Goal: Task Accomplishment & Management: Manage account settings

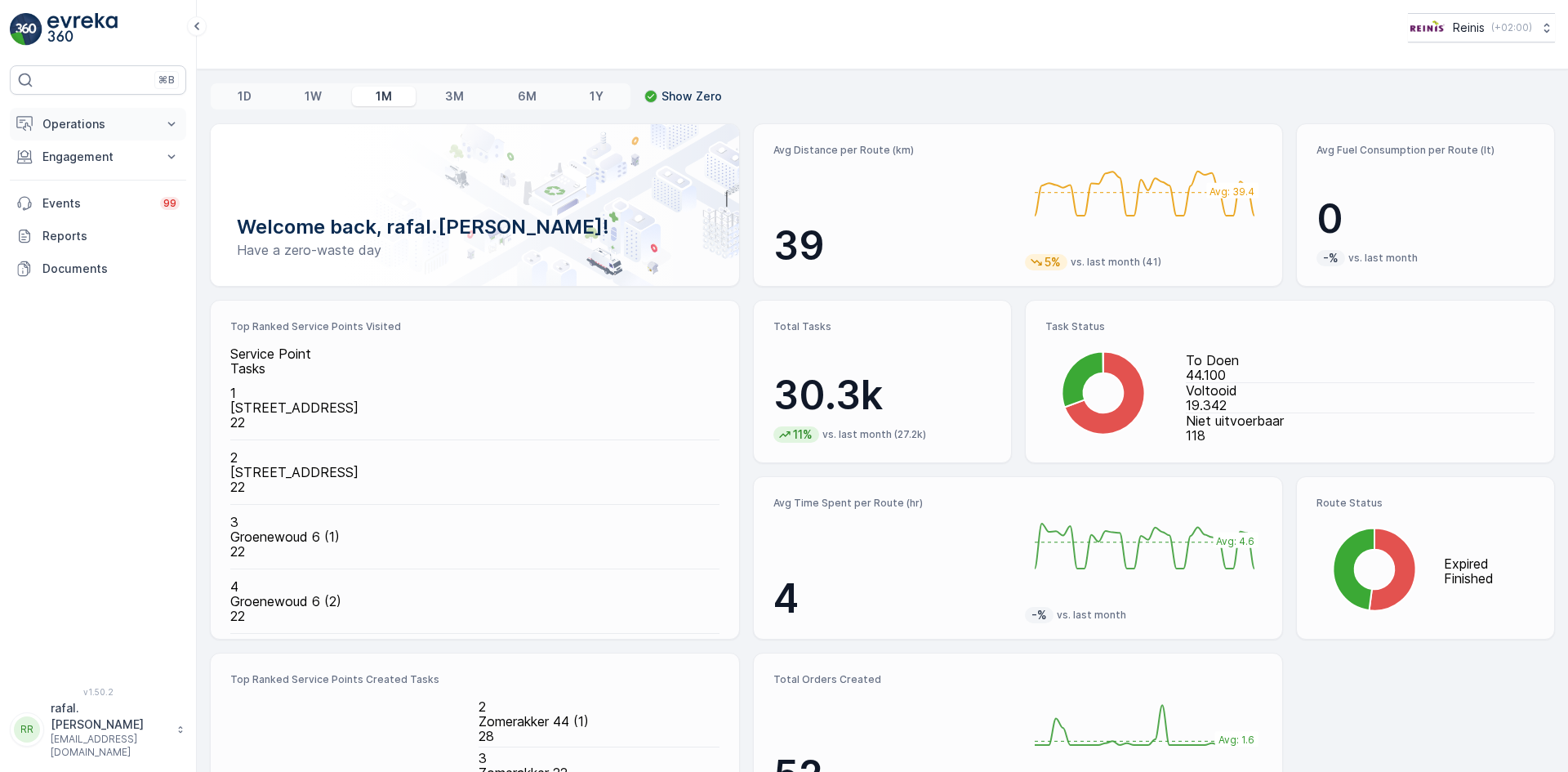
click at [64, 123] on p "Operations" at bounding box center [98, 124] width 111 height 16
click at [98, 194] on p "Routes & Tasks" at bounding box center [84, 198] width 84 height 16
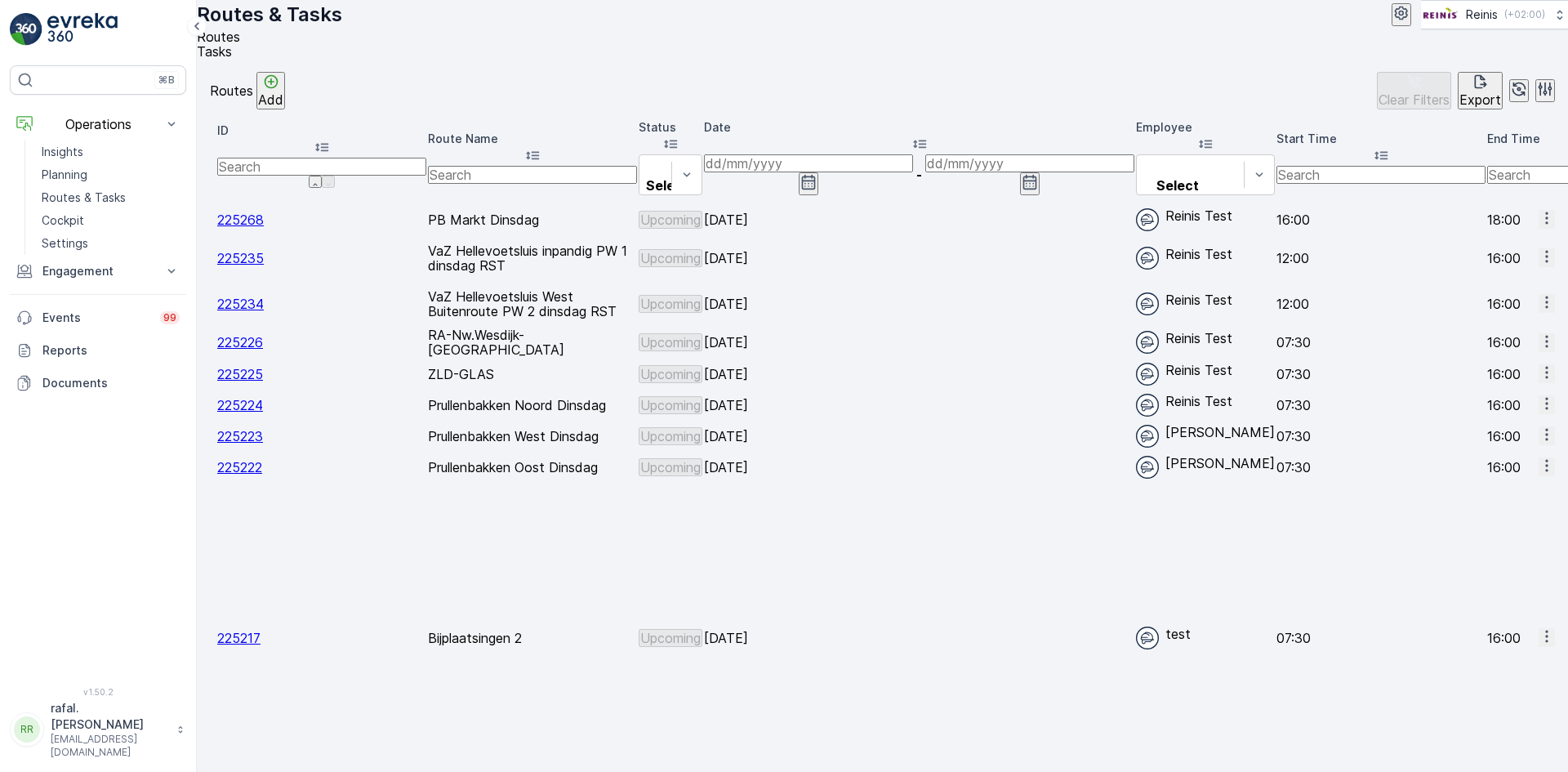
click at [913, 164] on input at bounding box center [808, 164] width 209 height 18
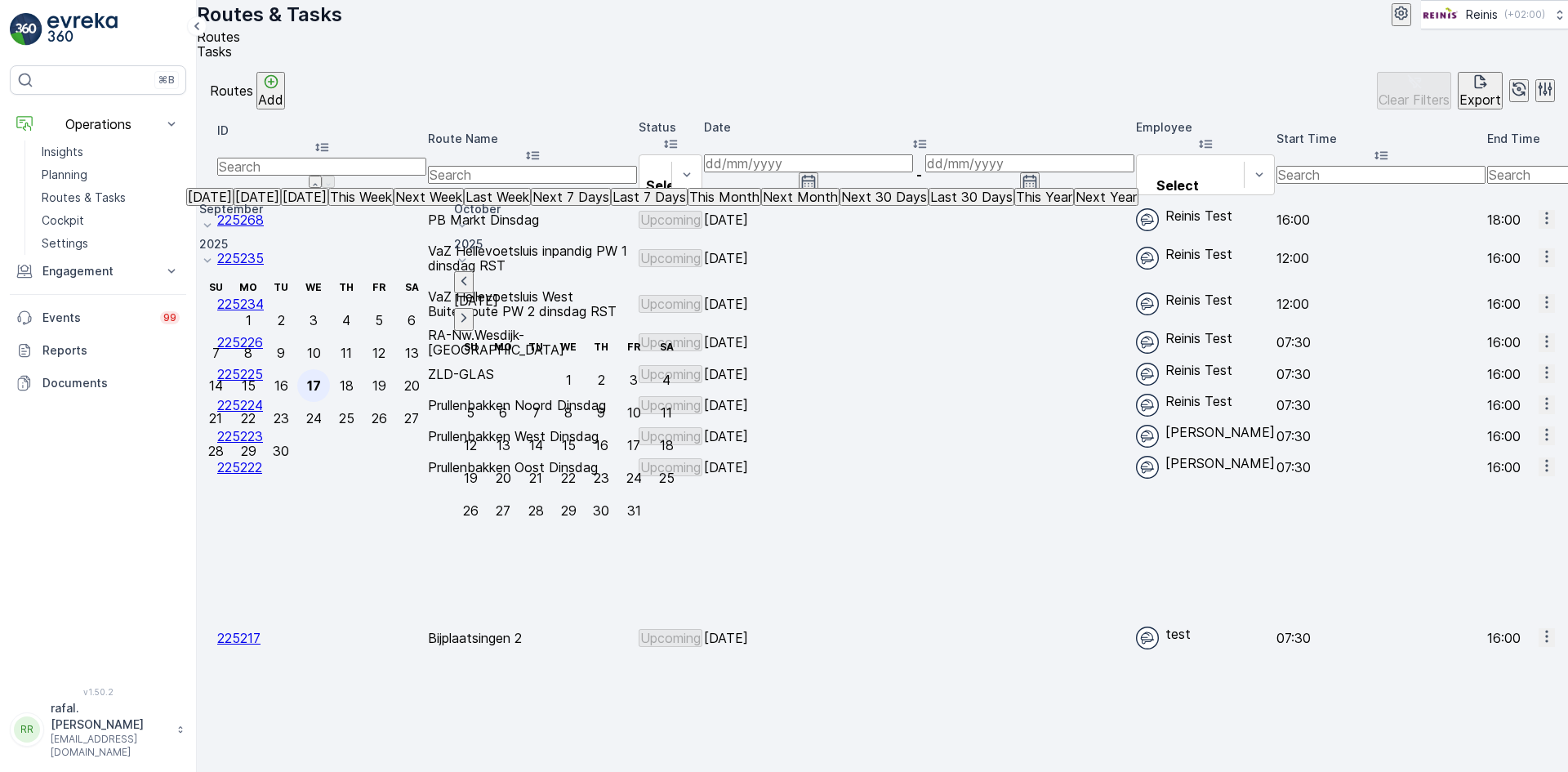
click at [321, 378] on div "17" at bounding box center [313, 385] width 14 height 15
type input "[DATE]"
click at [321, 378] on div "17" at bounding box center [313, 385] width 14 height 15
type input "[DATE]"
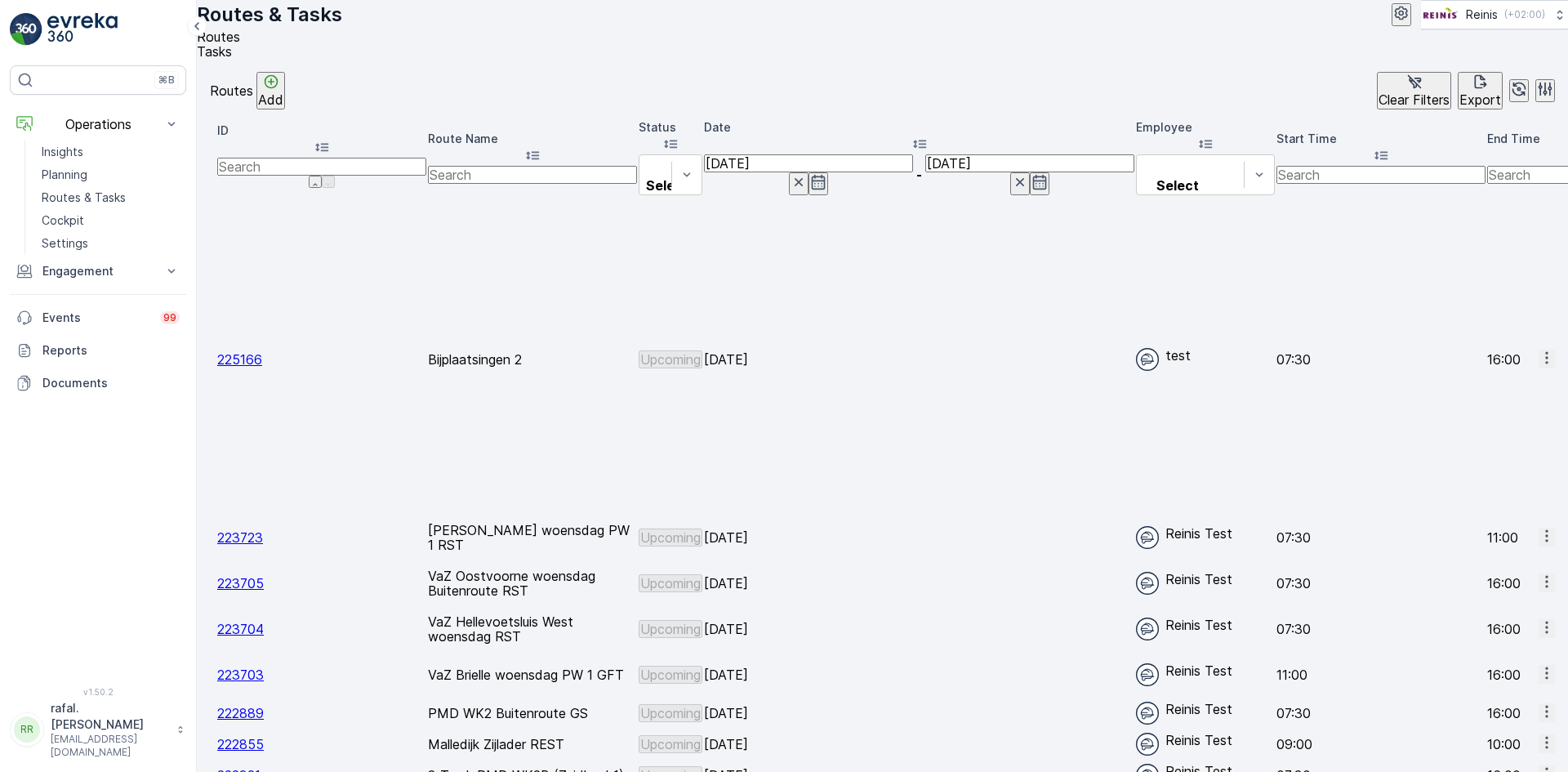
click at [541, 149] on icon at bounding box center [532, 156] width 16 height 16
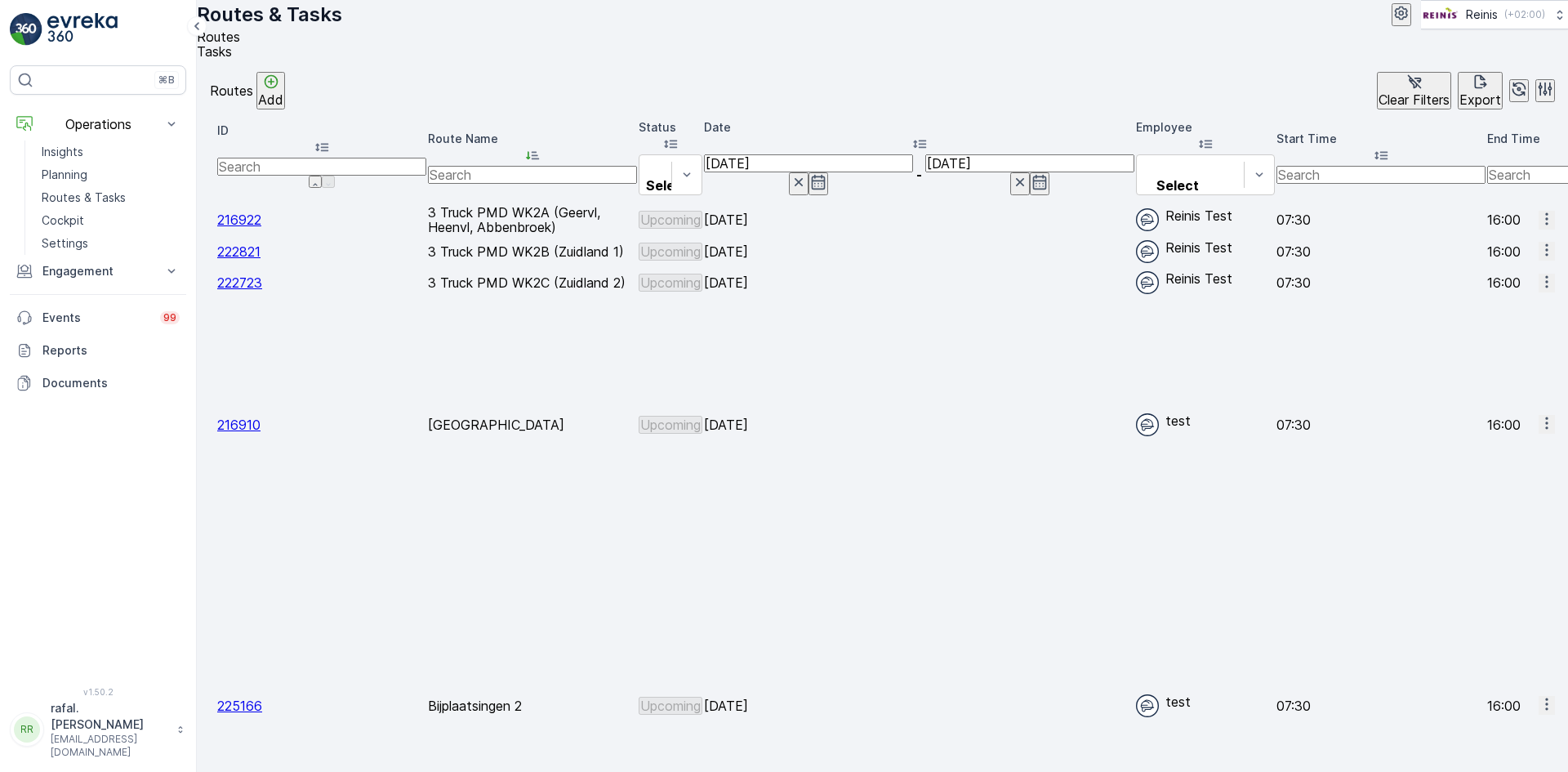
click at [1513, 549] on span "Change Assignee" at bounding box center [1505, 557] width 96 height 16
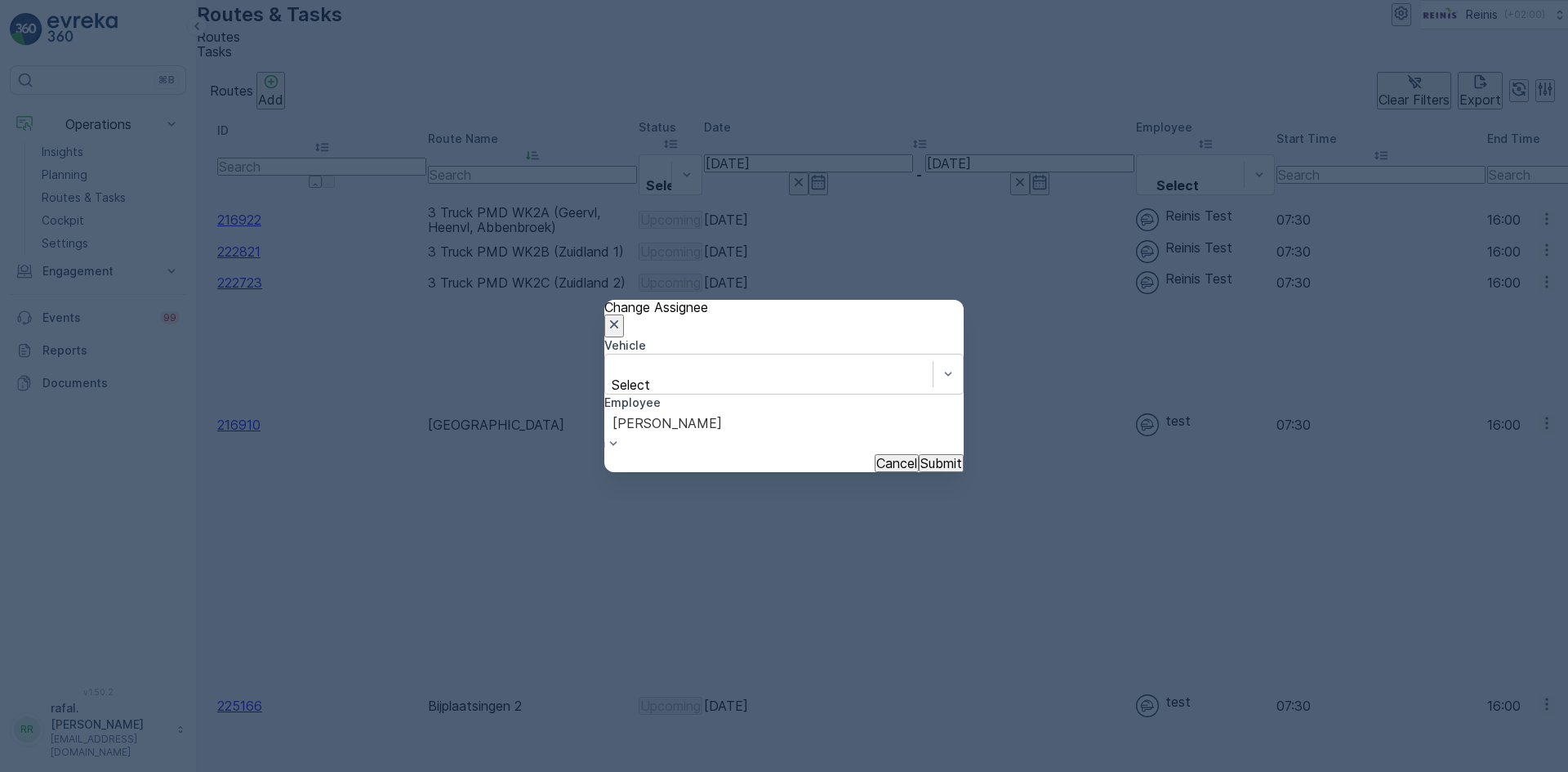
click at [918, 454] on button "Submit" at bounding box center [940, 463] width 45 height 18
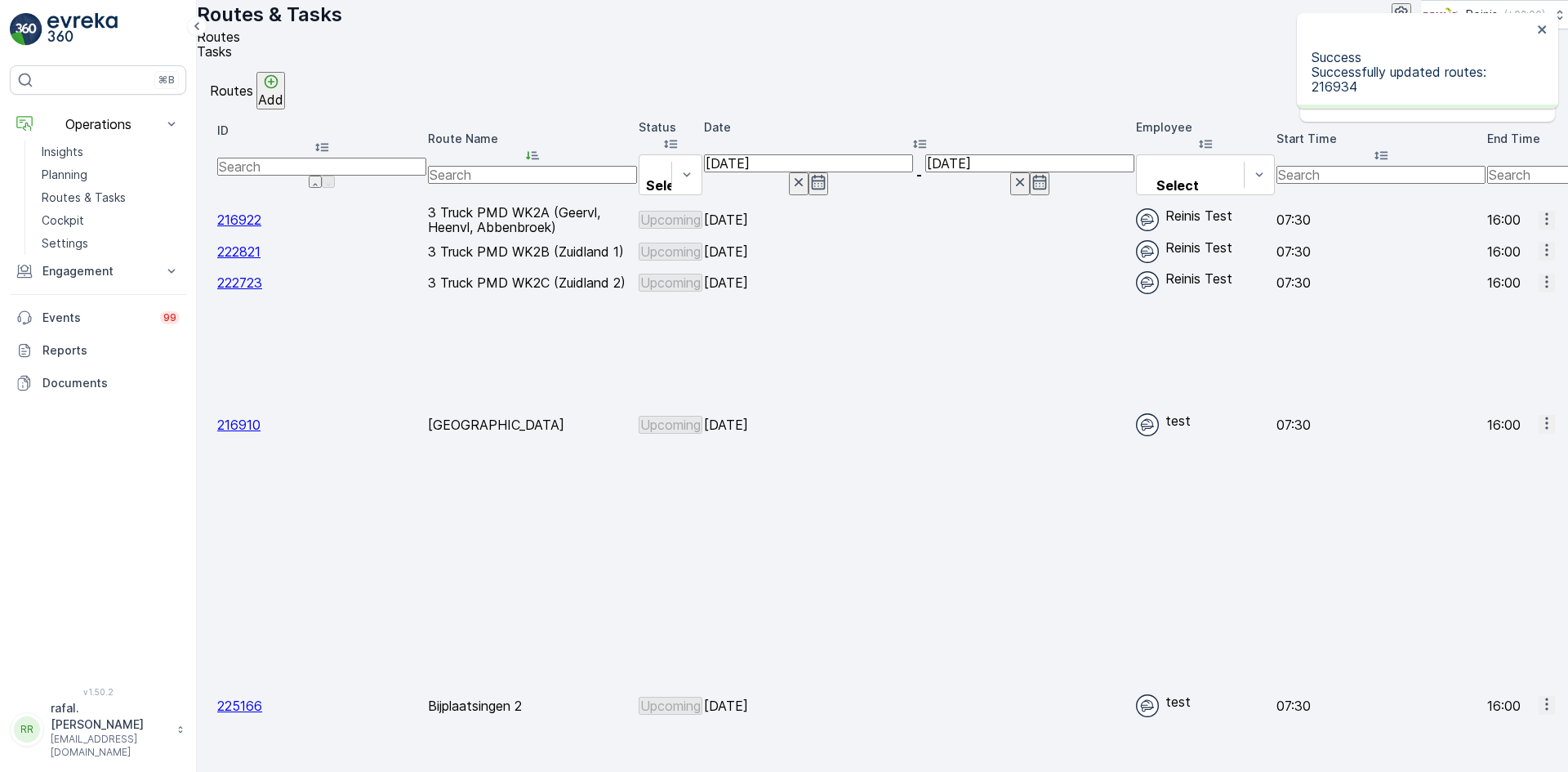
click at [1512, 588] on span "Change Assignee" at bounding box center [1505, 596] width 96 height 16
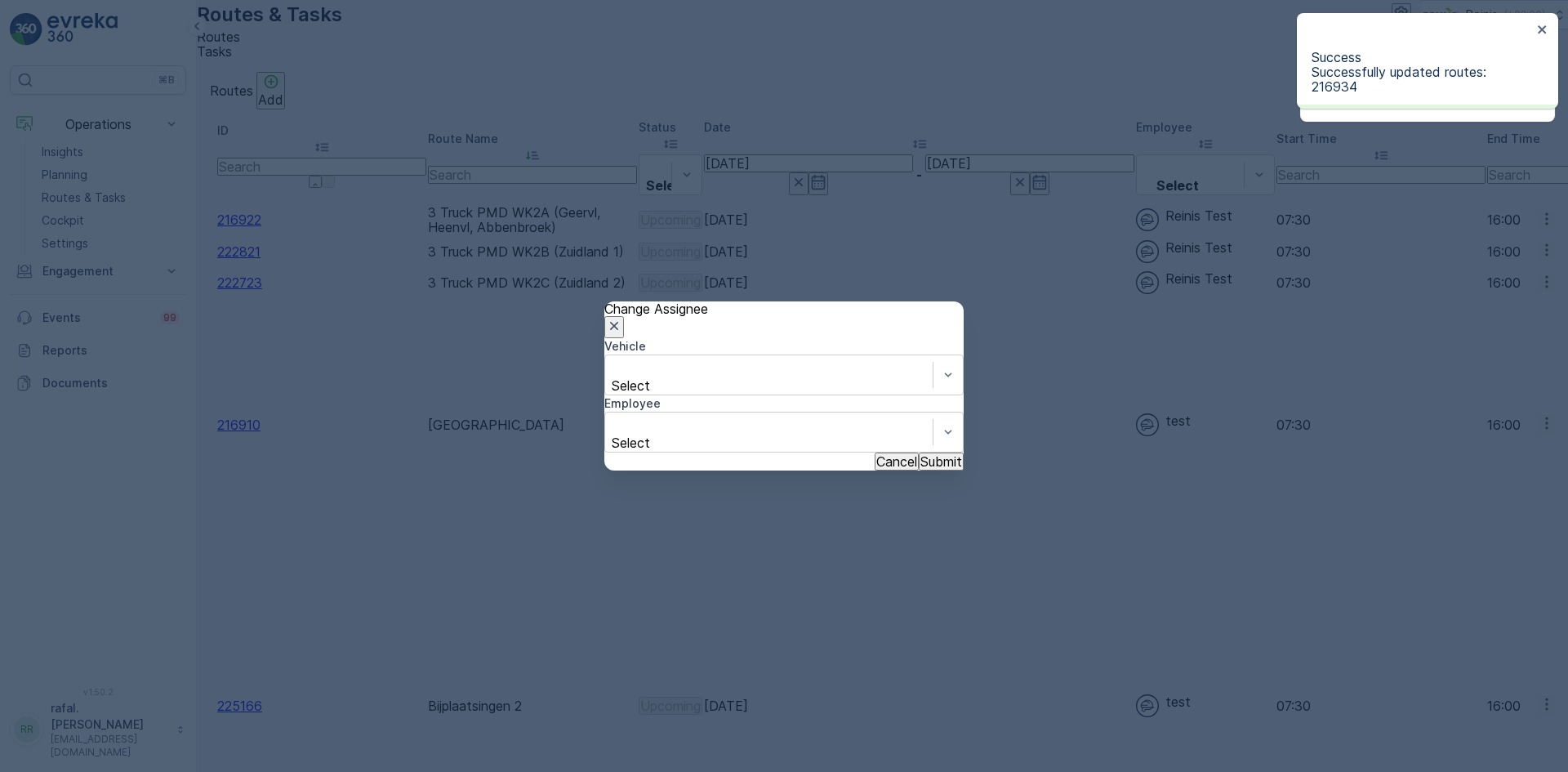
click at [863, 395] on div "Employee" at bounding box center [784, 403] width 359 height 16
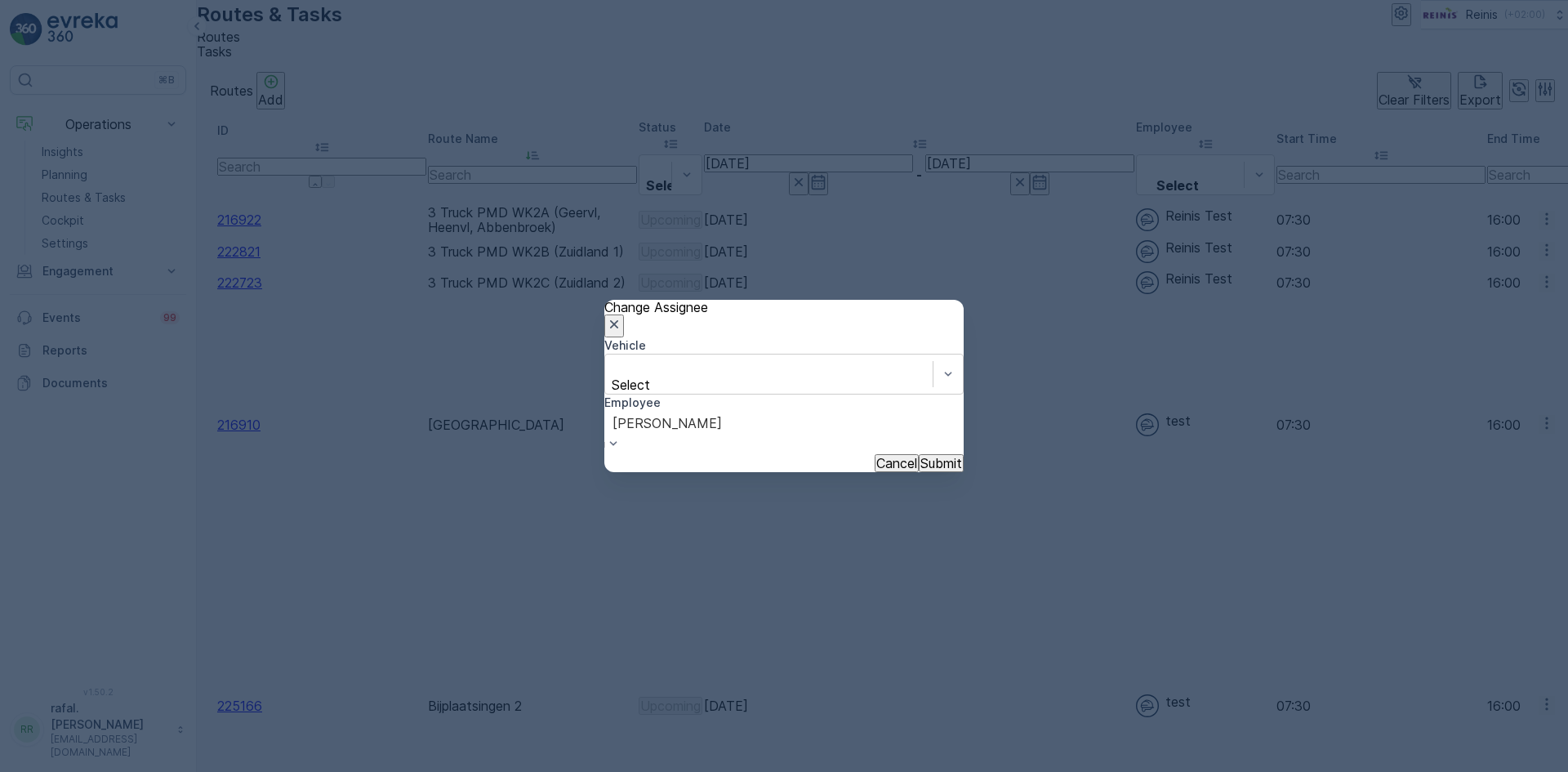
click at [920, 462] on p "Submit" at bounding box center [941, 463] width 42 height 15
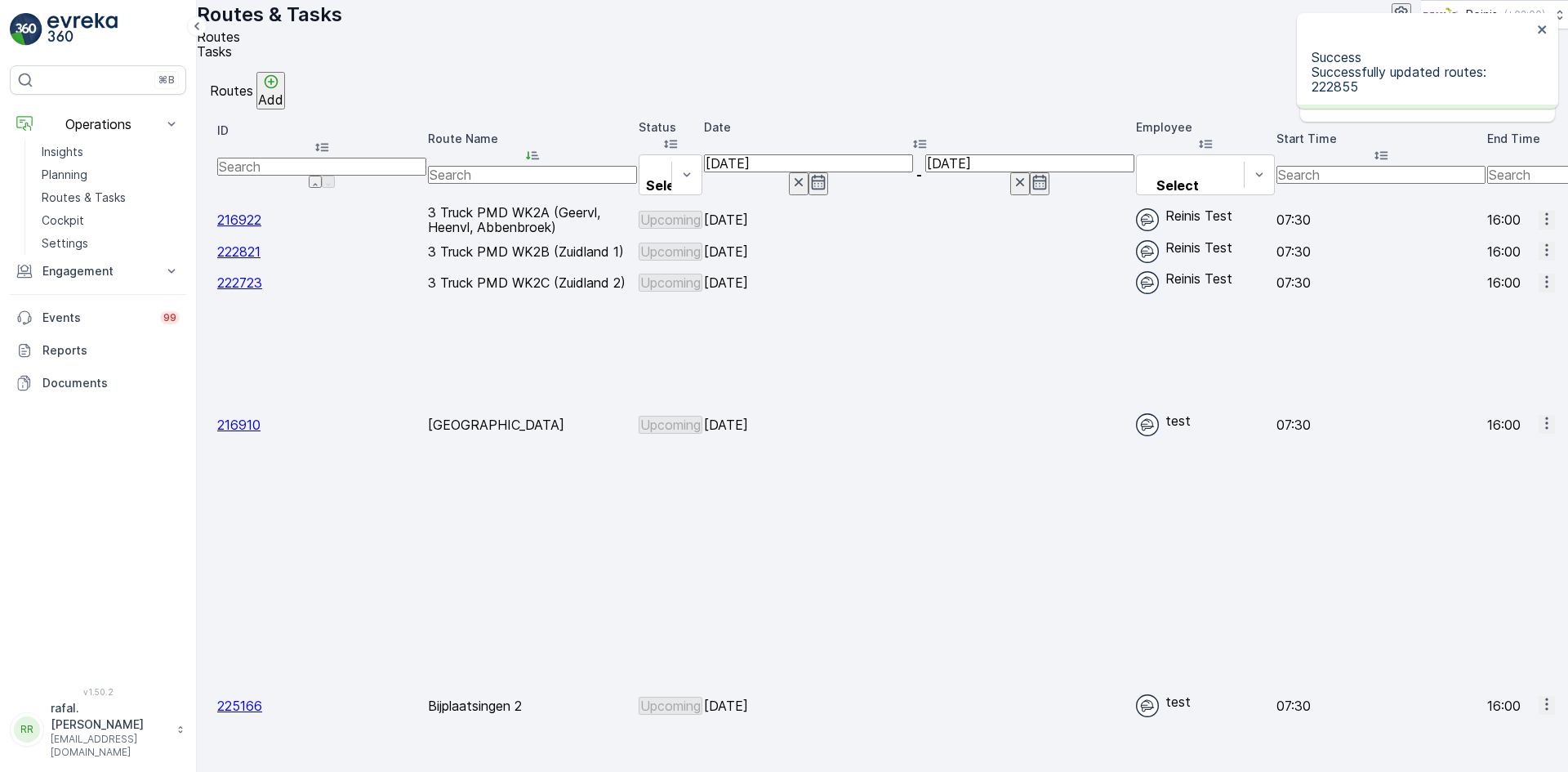
click at [1503, 621] on span "Change Assignee" at bounding box center [1505, 629] width 96 height 16
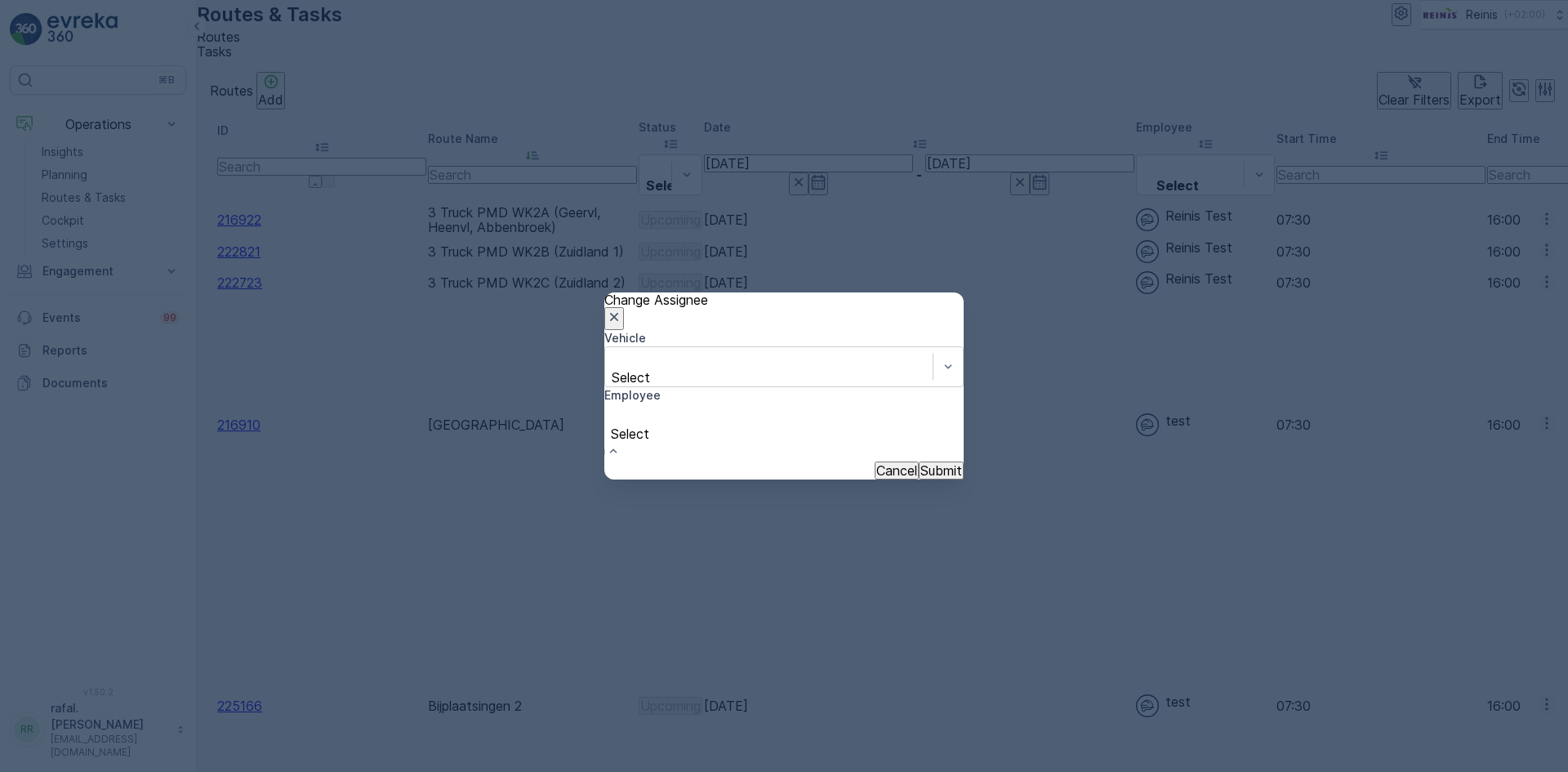
scroll to position [327, 0]
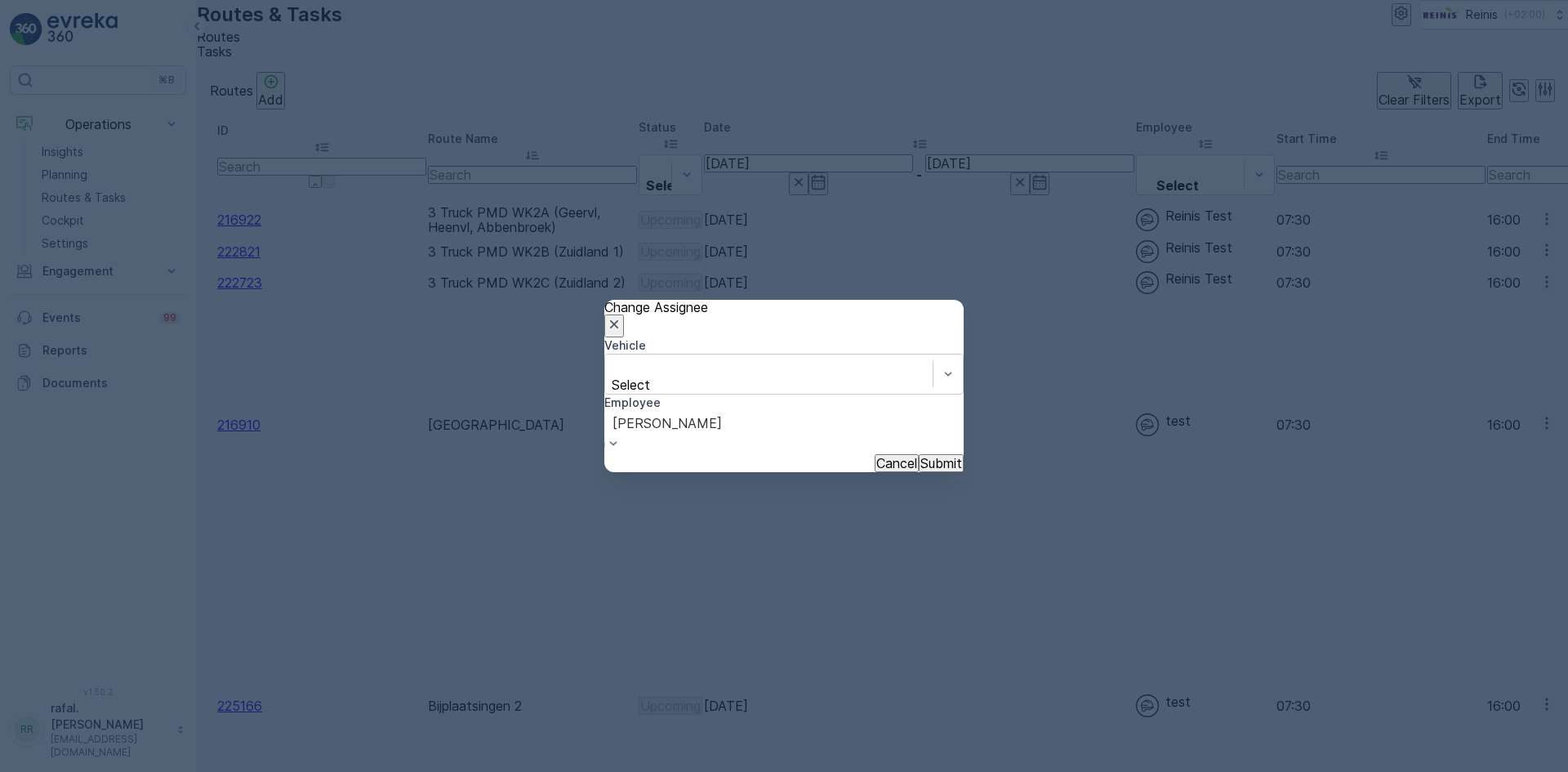
click at [920, 458] on p "Submit" at bounding box center [941, 463] width 42 height 15
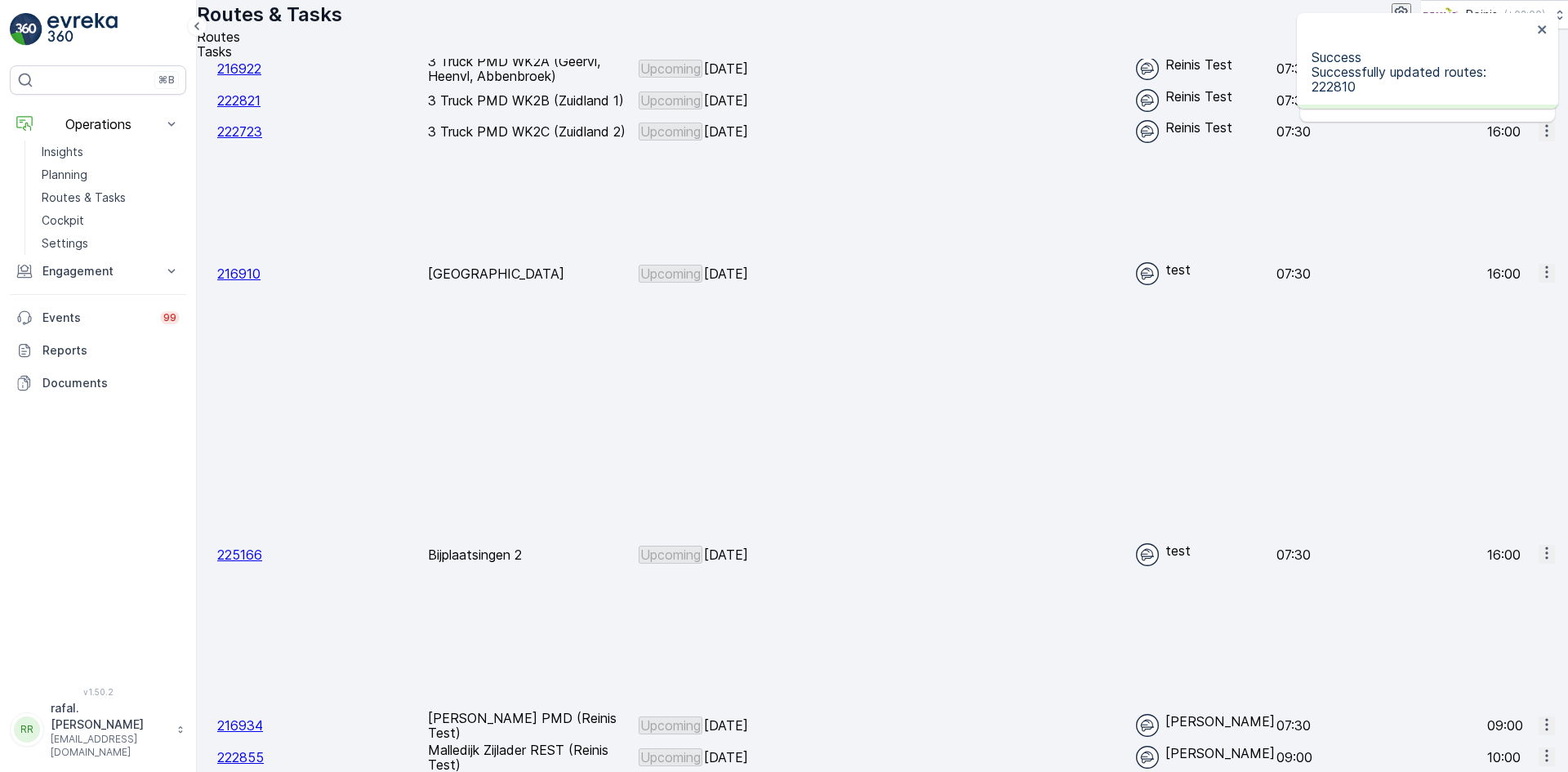
scroll to position [330, 0]
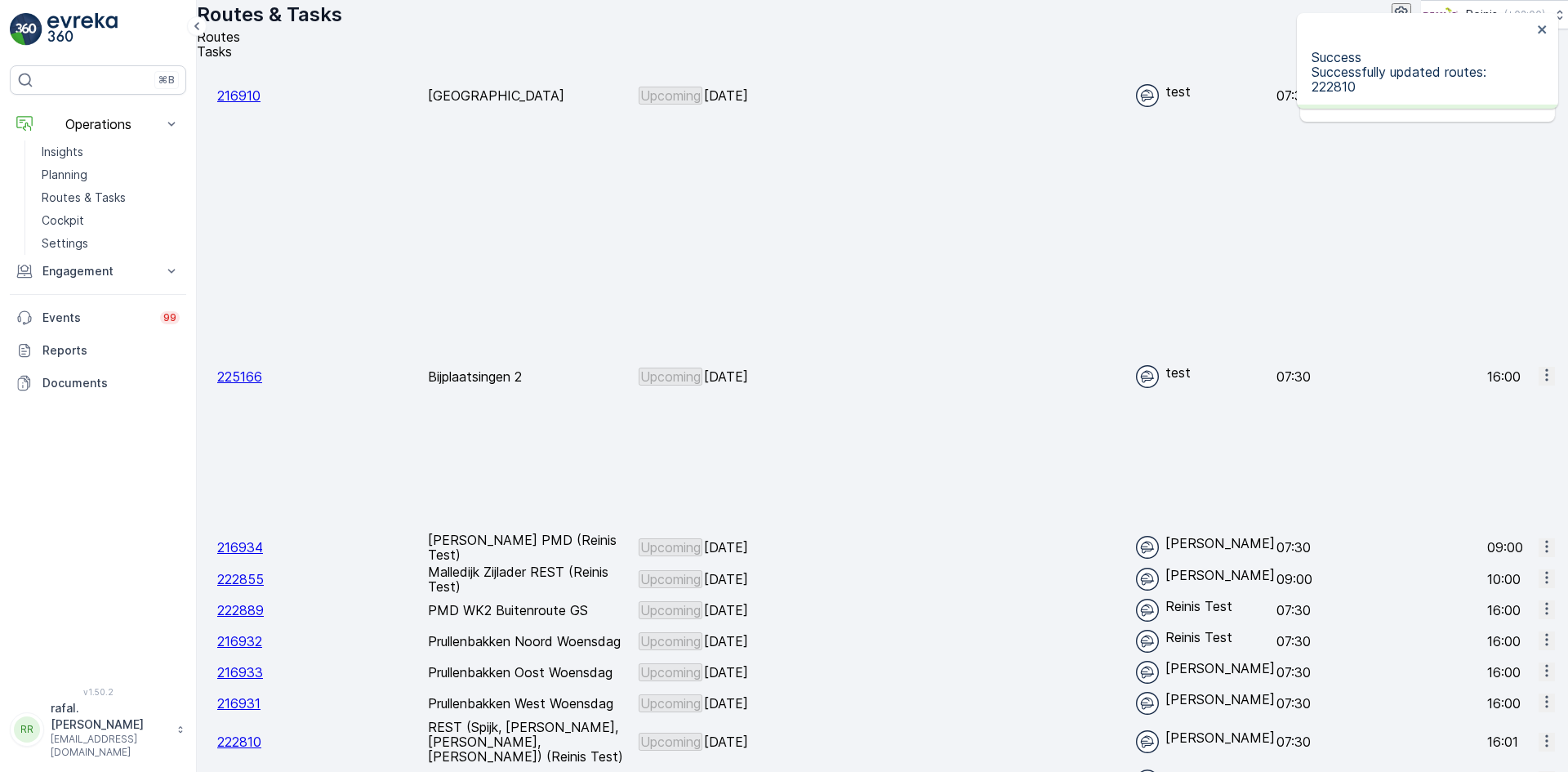
click at [1502, 626] on span "Change Assignee" at bounding box center [1505, 635] width 96 height 16
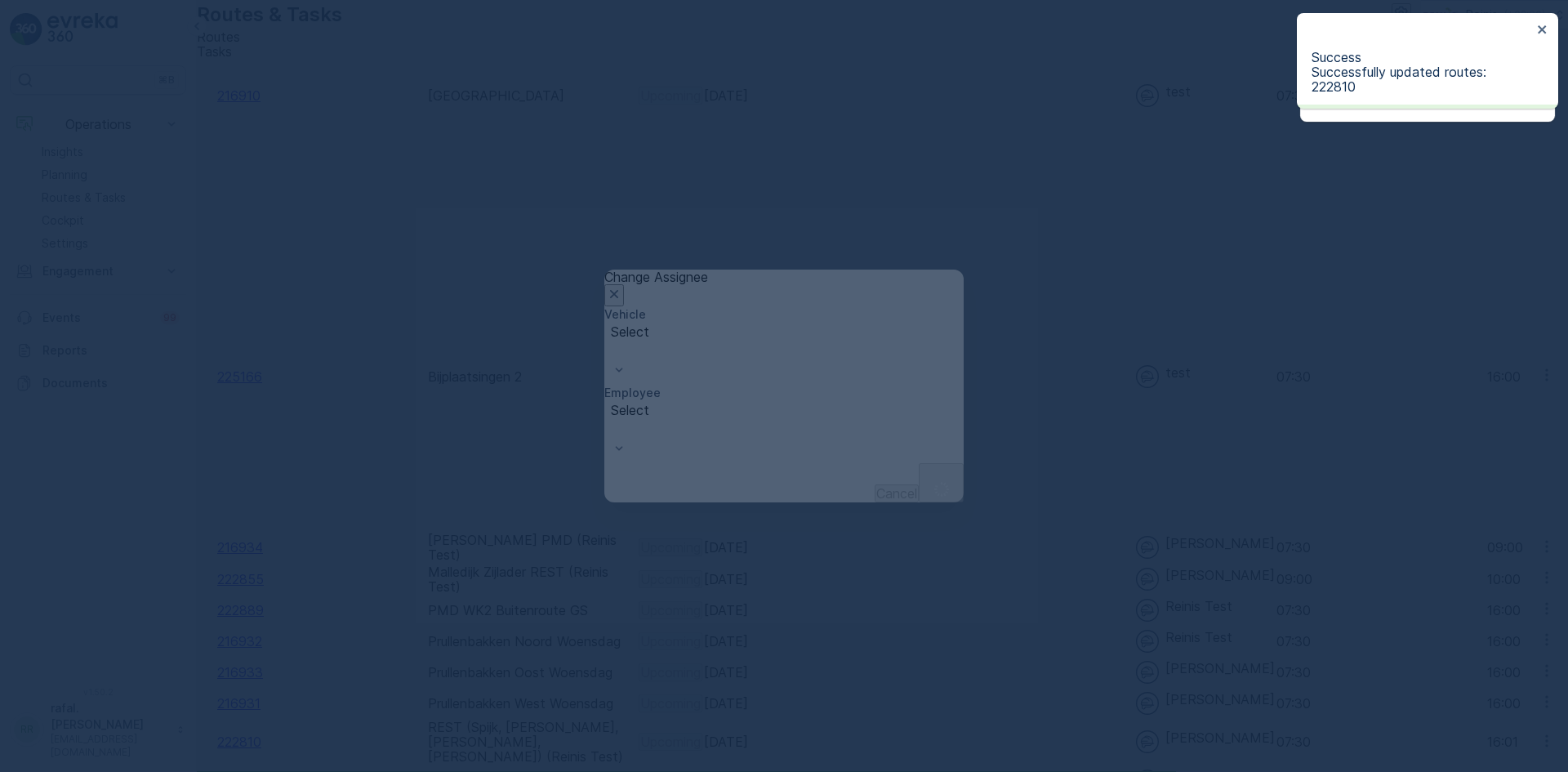
click at [839, 396] on div at bounding box center [784, 386] width 1568 height 772
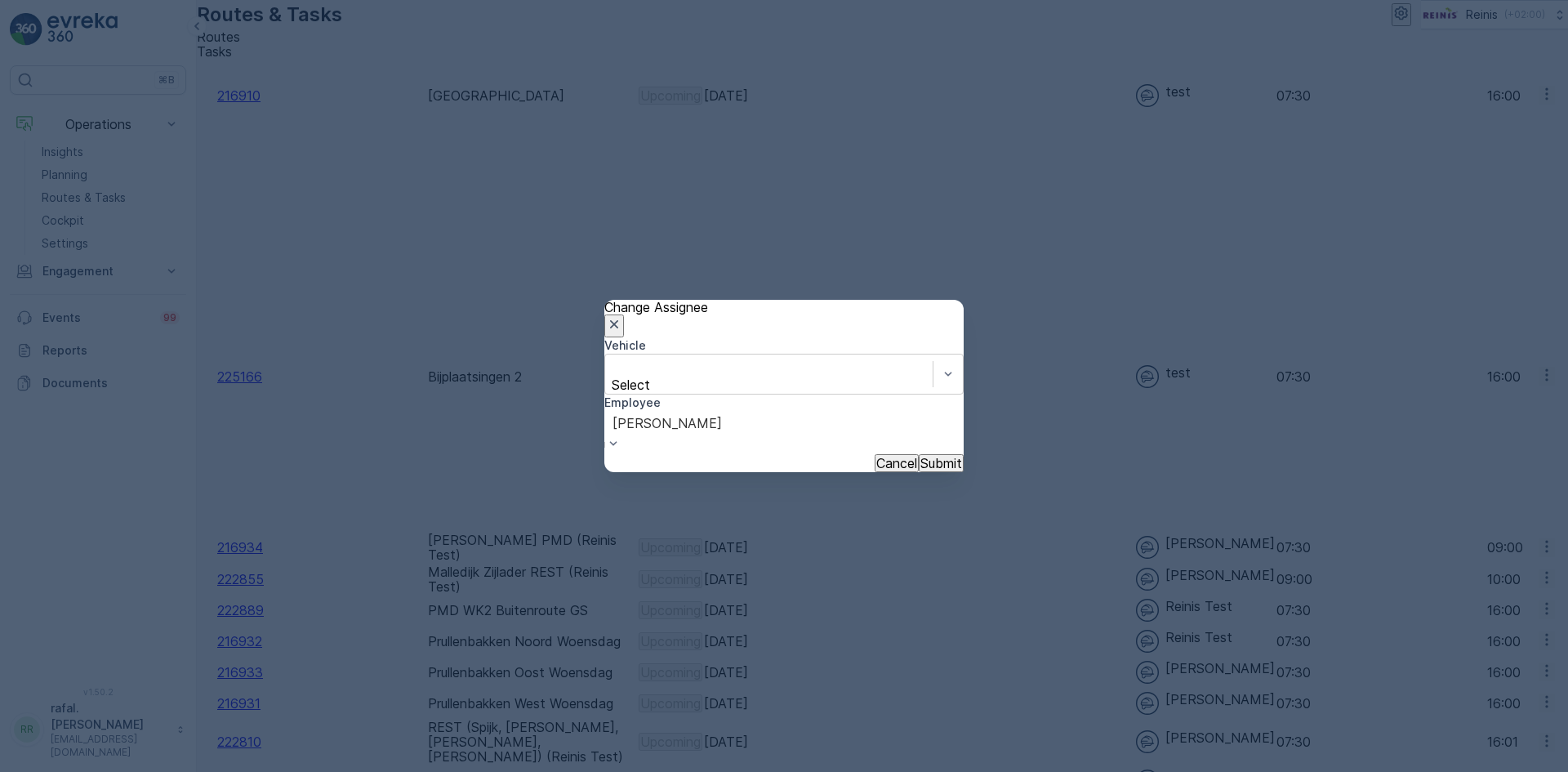
click at [920, 461] on p "Submit" at bounding box center [941, 463] width 42 height 15
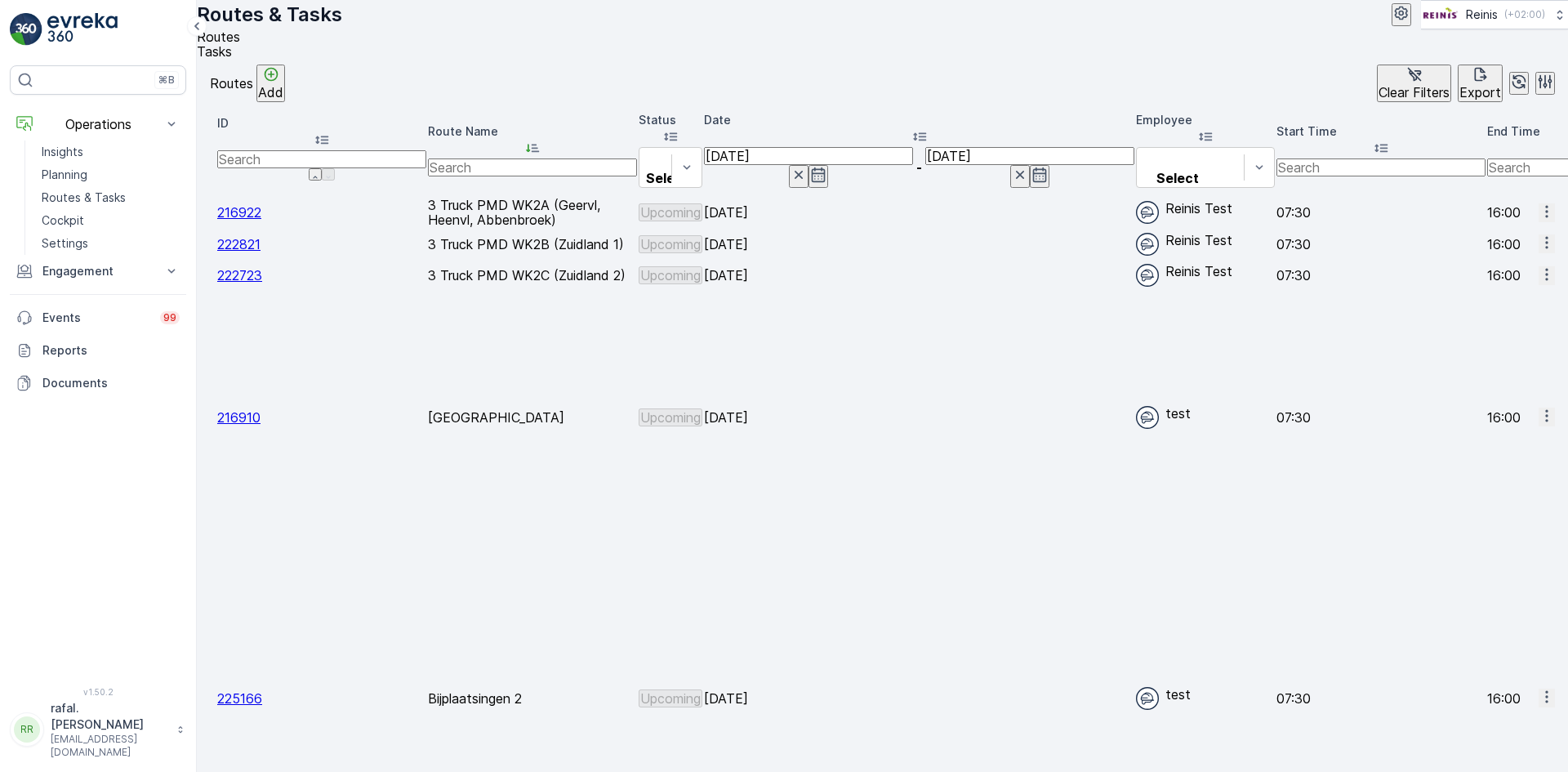
scroll to position [0, 0]
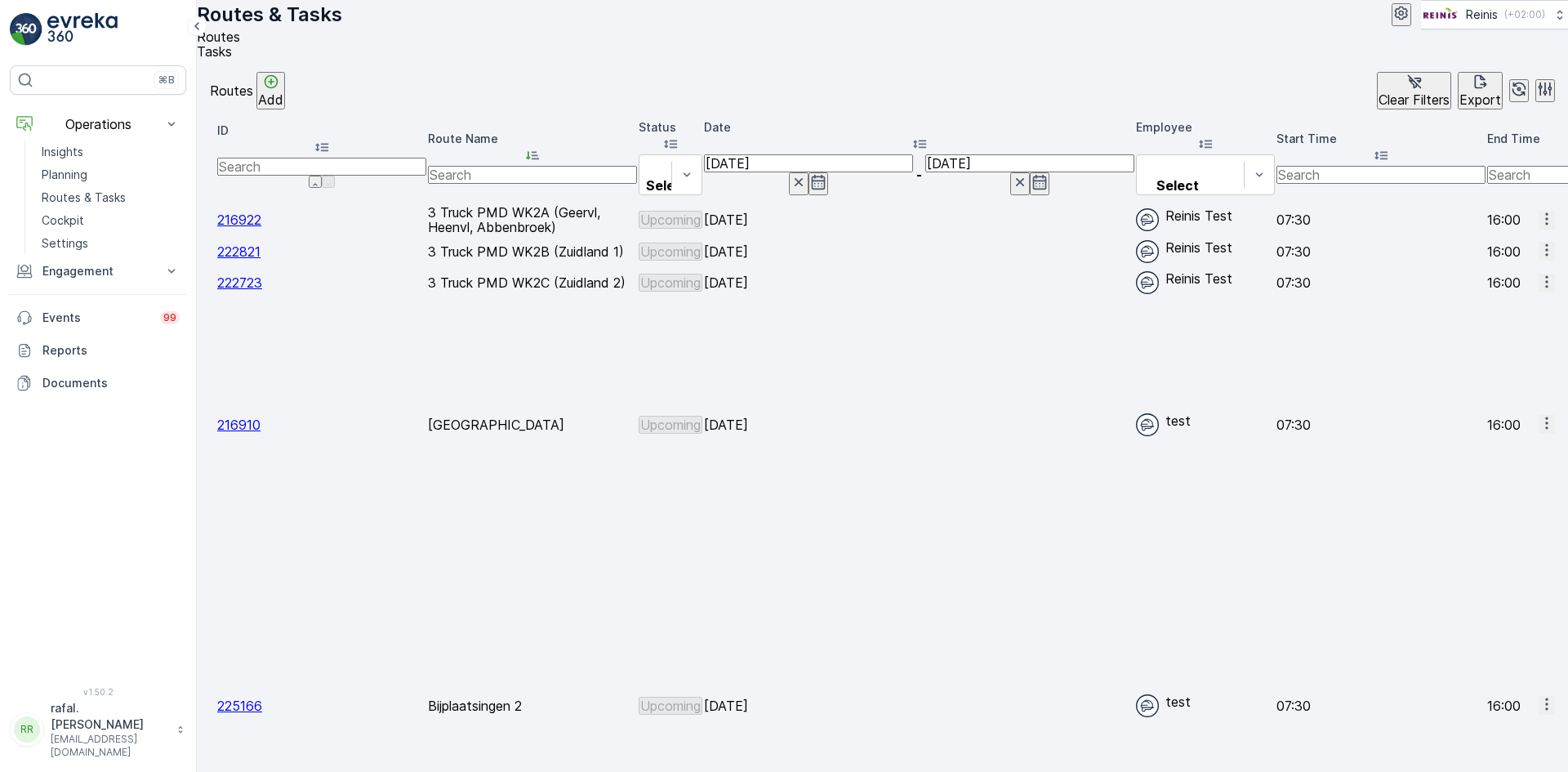
click at [1545, 218] on icon "button" at bounding box center [1546, 218] width 3 height 12
click at [1487, 340] on span "Change Assignee" at bounding box center [1505, 349] width 96 height 16
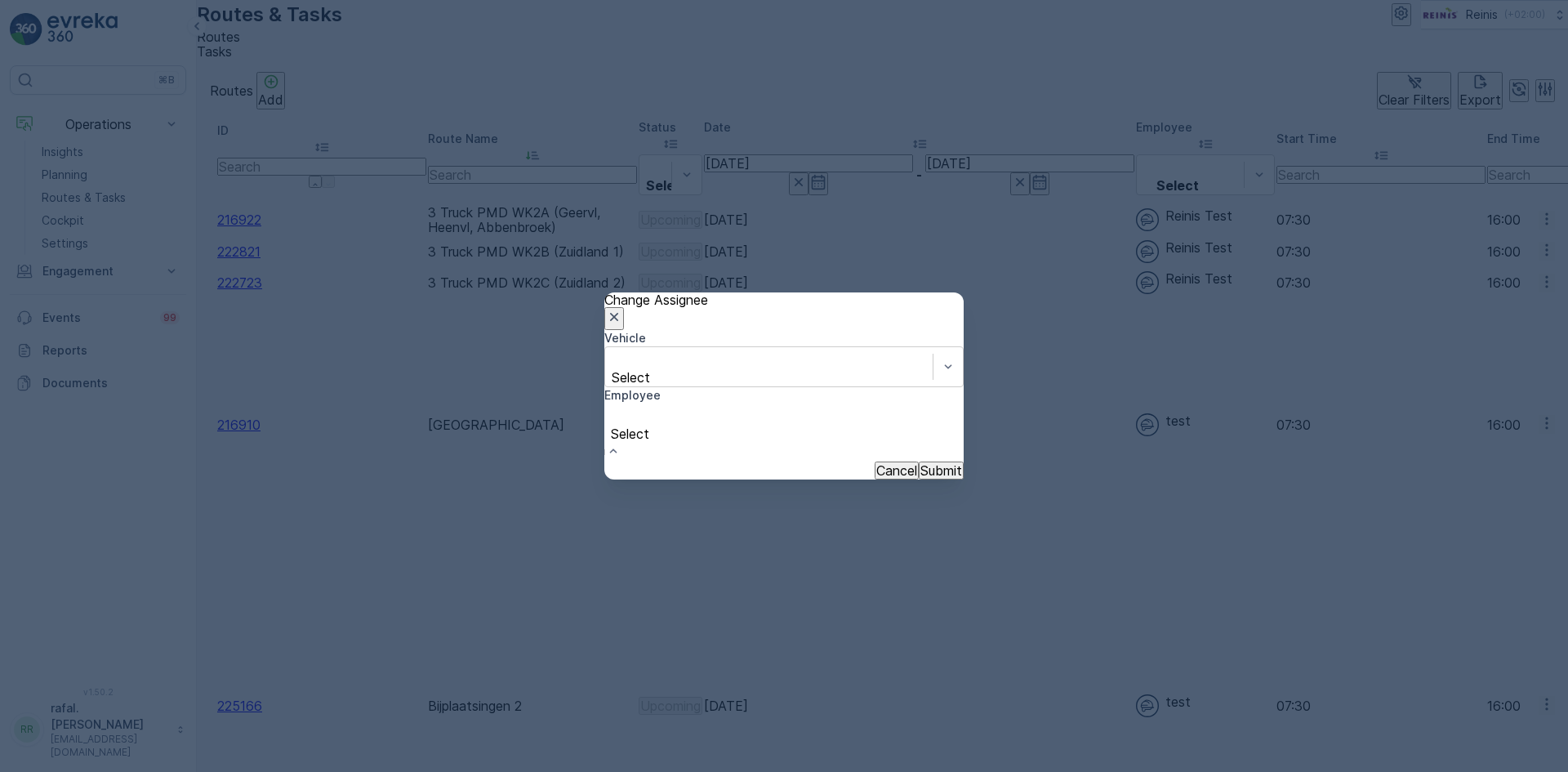
scroll to position [327, 0]
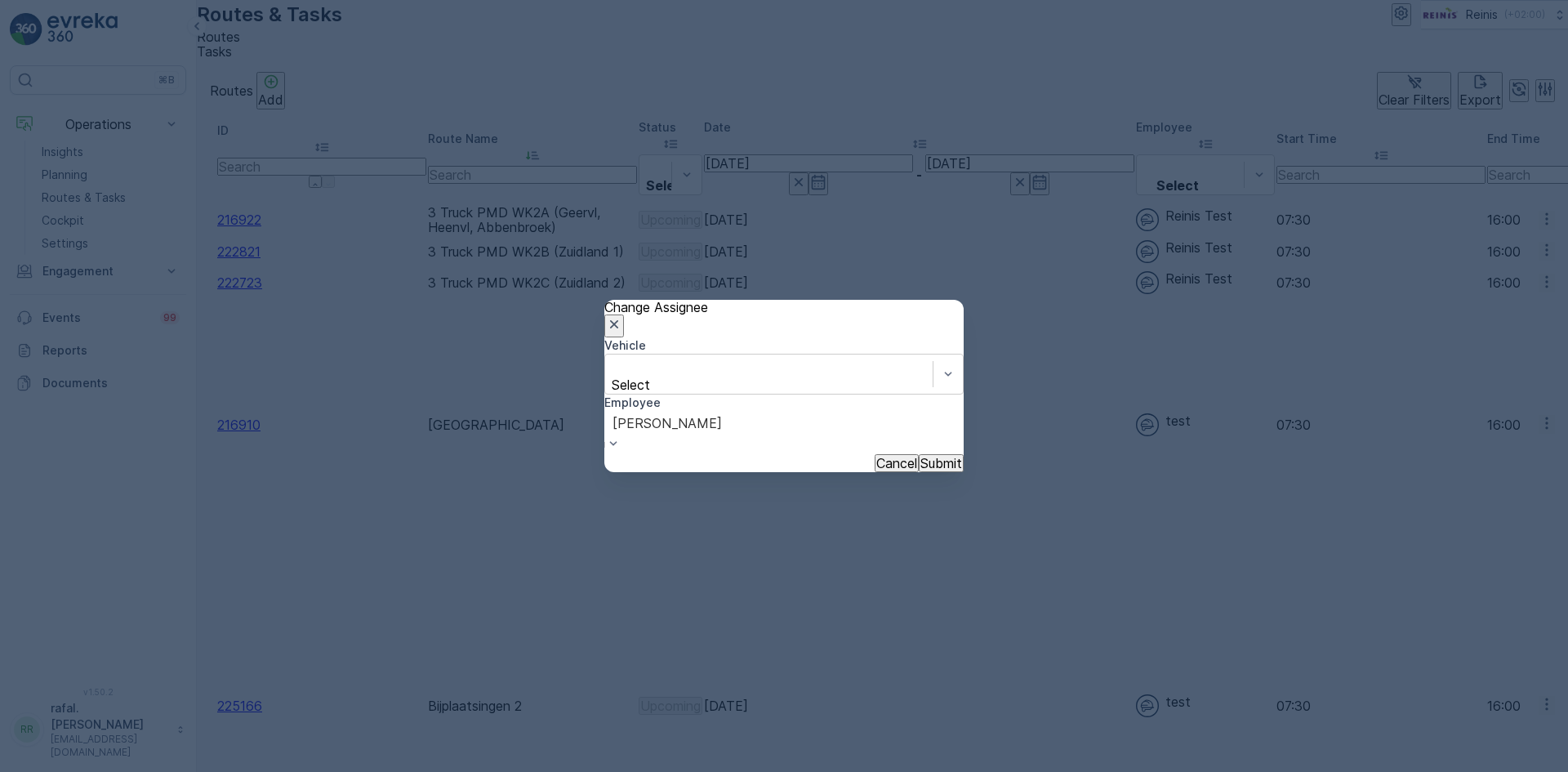
click at [920, 456] on p "Submit" at bounding box center [941, 463] width 42 height 15
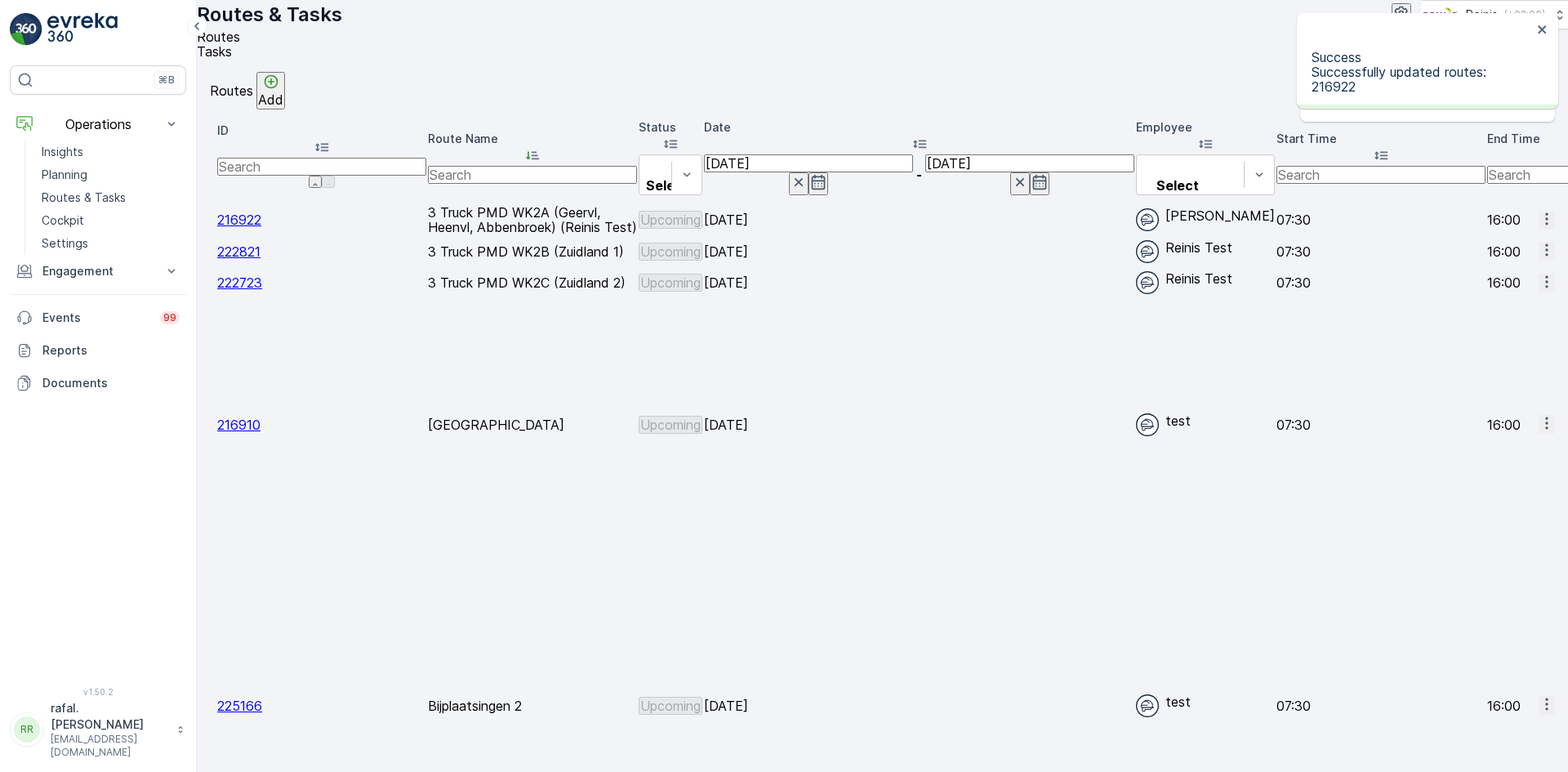
click at [1539, 259] on icon "button" at bounding box center [1547, 250] width 16 height 16
click at [1500, 390] on span "Change Assignee" at bounding box center [1505, 398] width 96 height 16
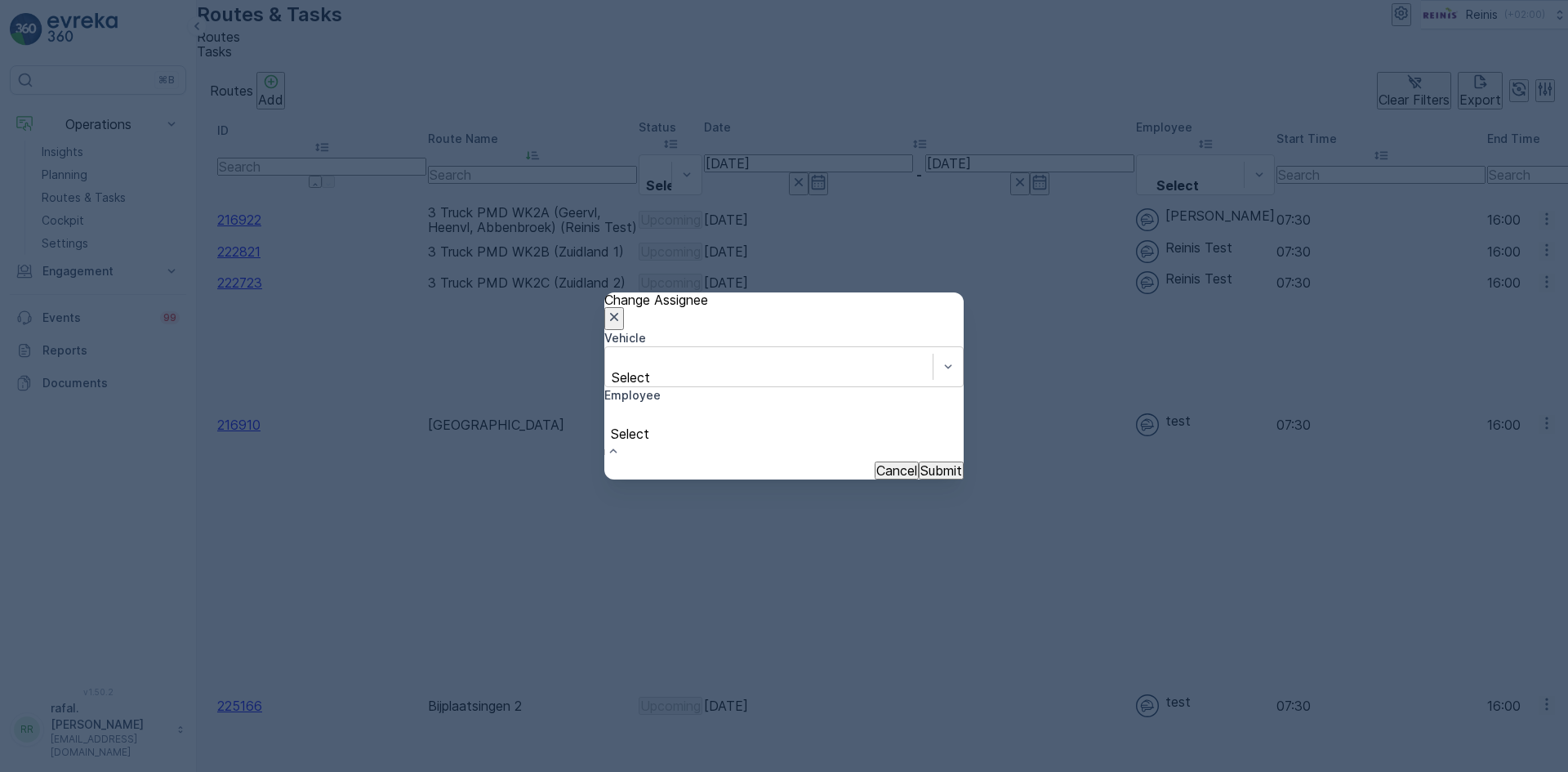
scroll to position [409, 0]
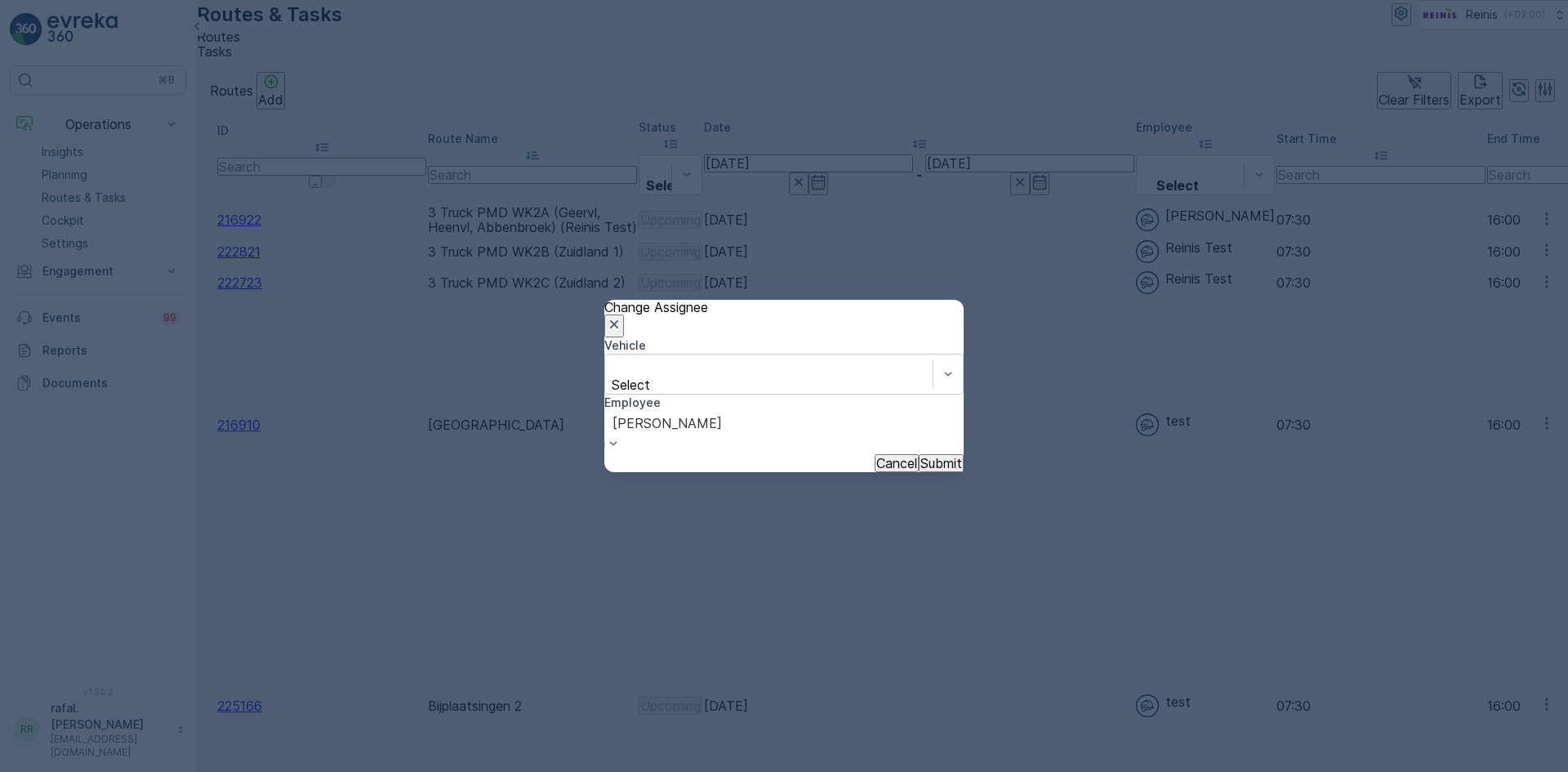
click at [920, 456] on p "Submit" at bounding box center [941, 463] width 42 height 15
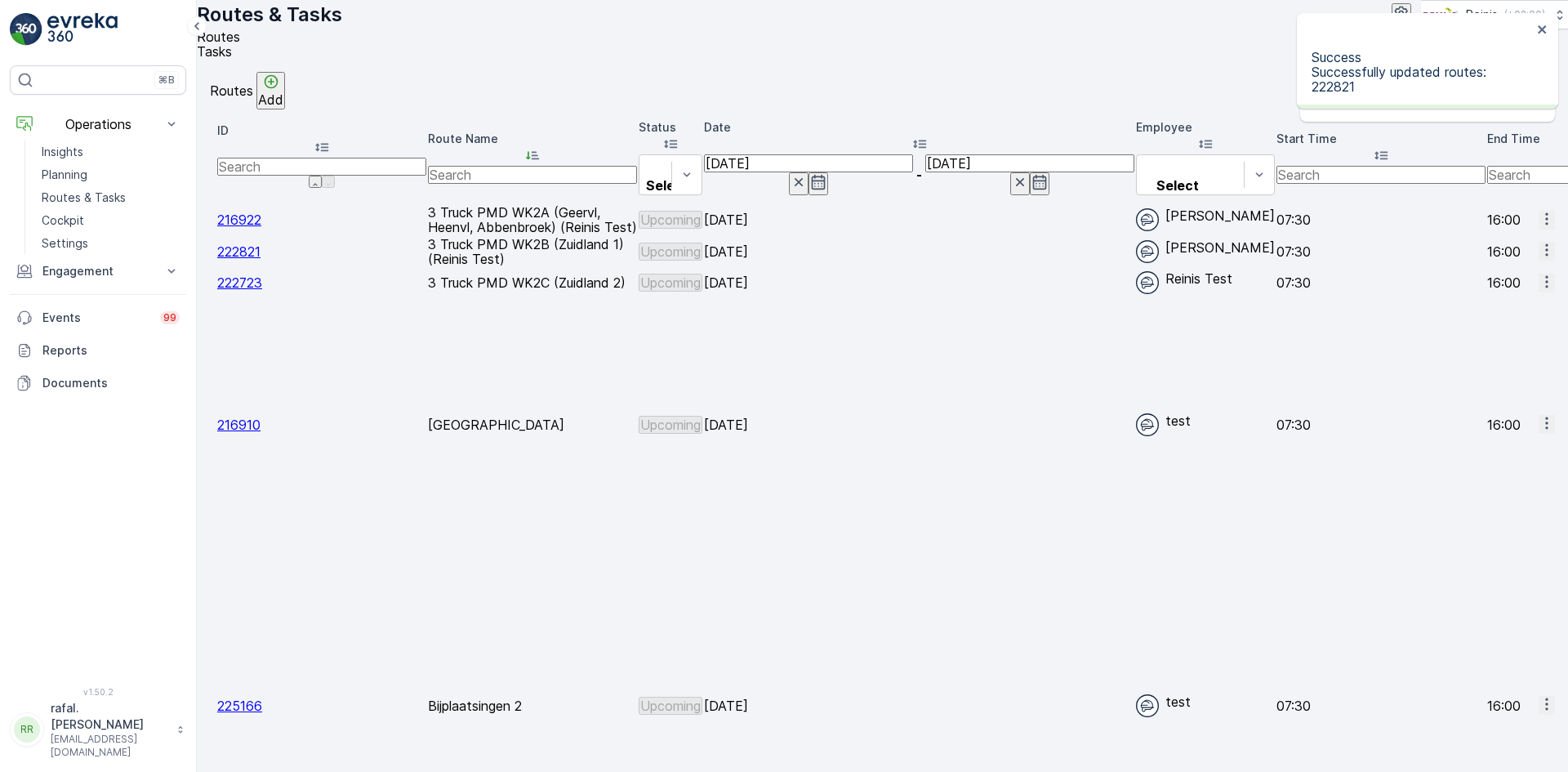
click at [1539, 290] on icon "button" at bounding box center [1547, 282] width 16 height 16
click at [1526, 431] on span "Change Assignee" at bounding box center [1505, 439] width 96 height 16
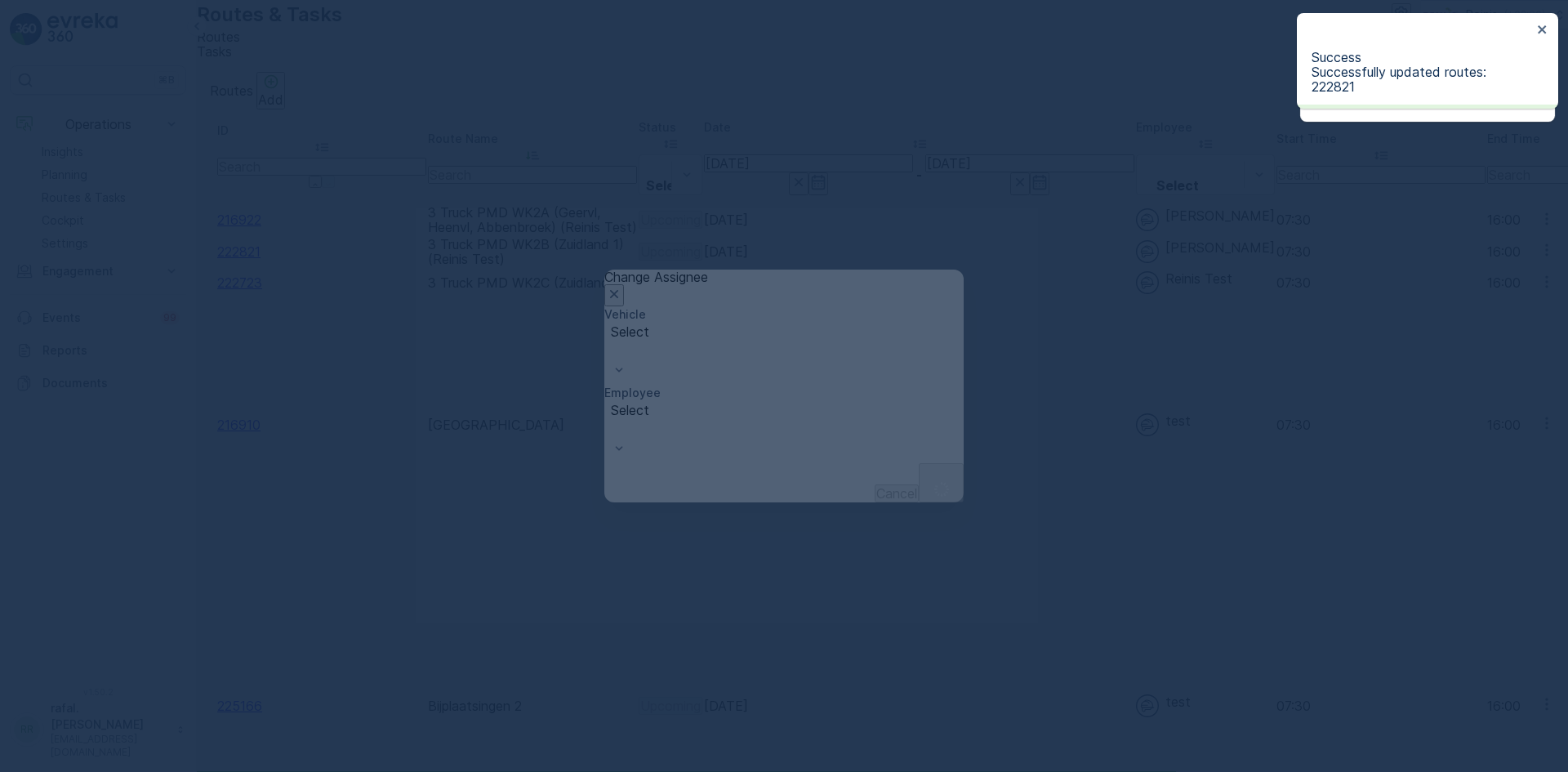
click at [869, 406] on div "Select" at bounding box center [784, 432] width 359 height 62
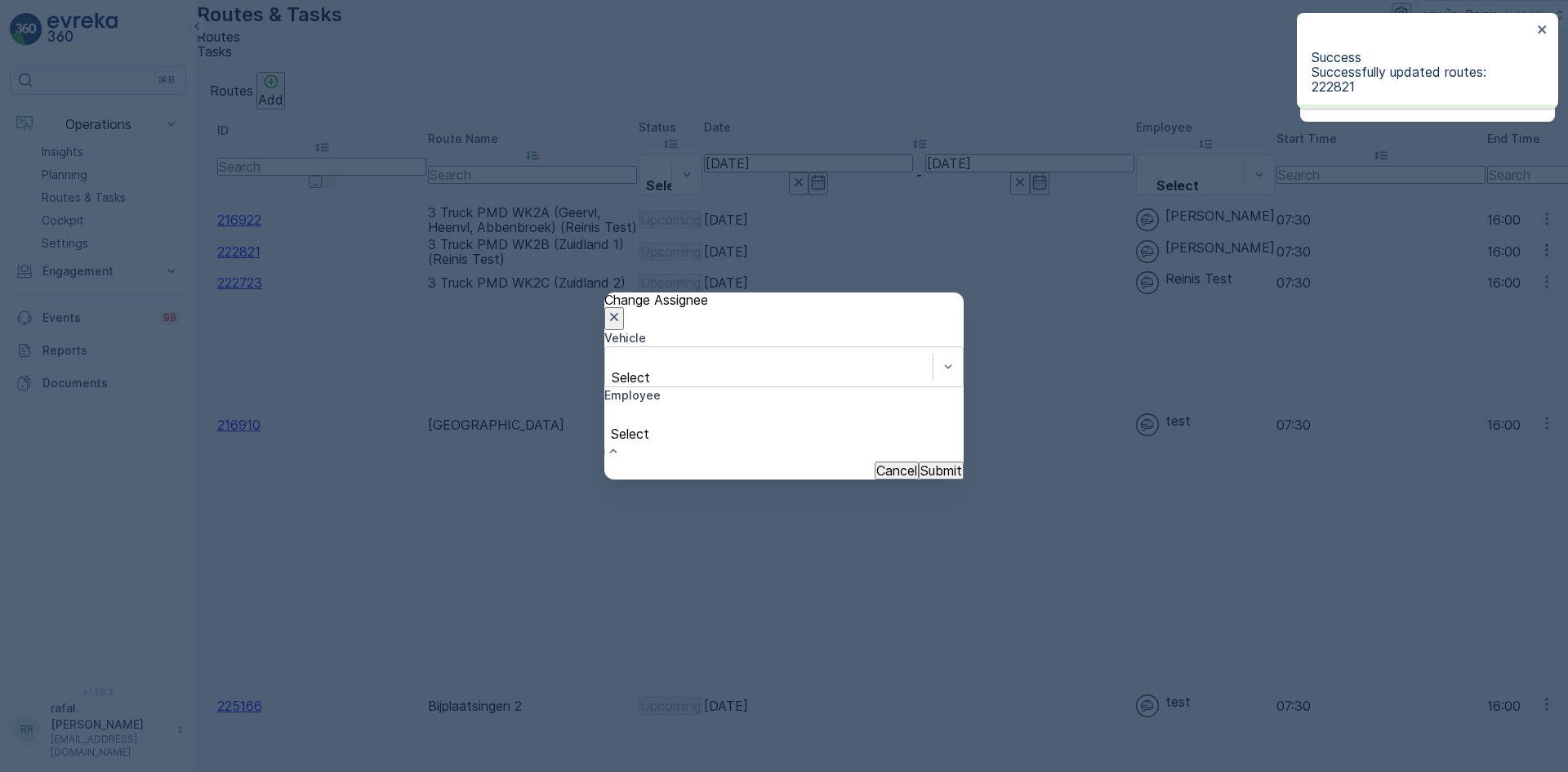
scroll to position [498, 0]
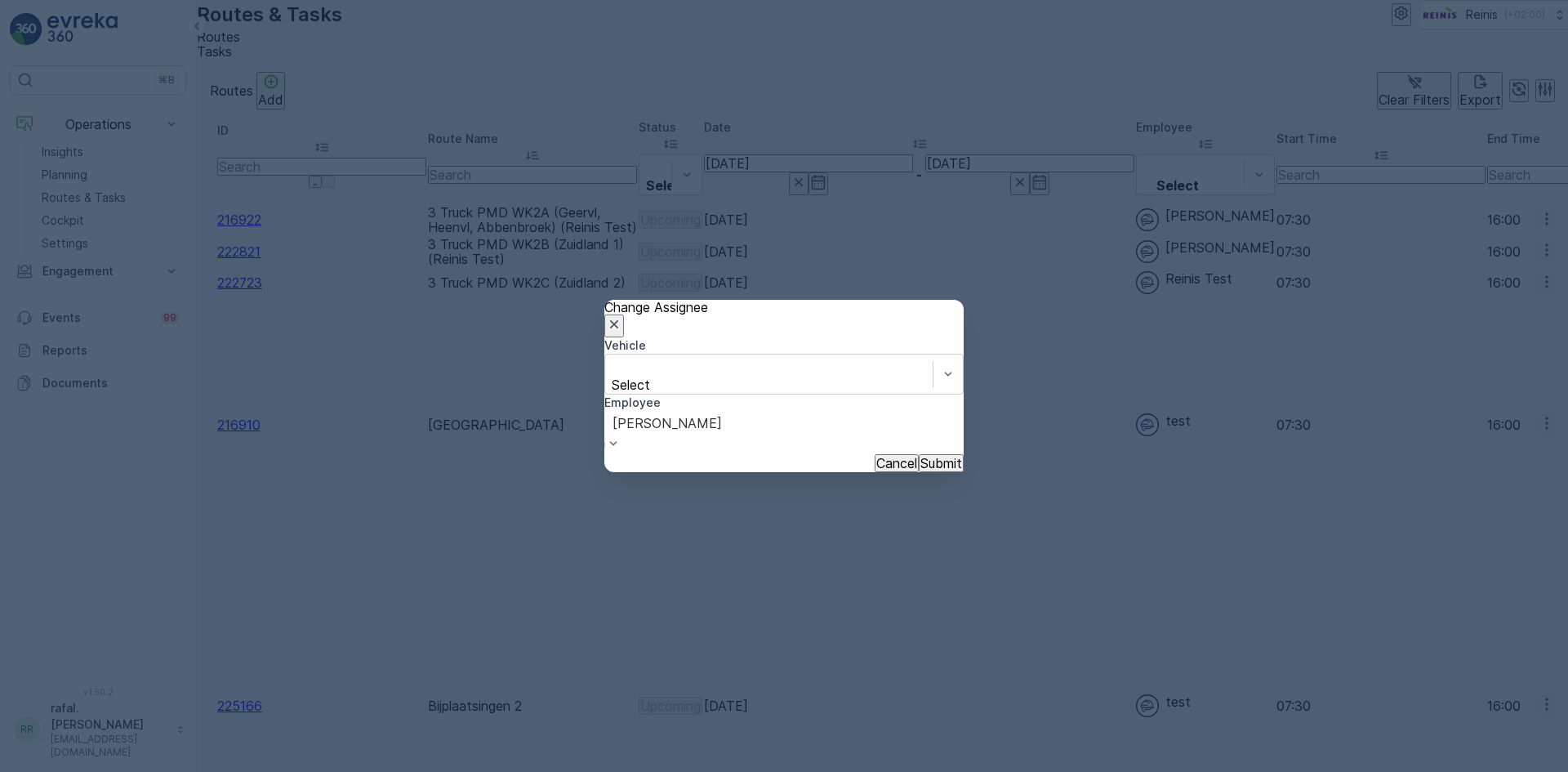
click at [920, 462] on p "Submit" at bounding box center [941, 463] width 42 height 15
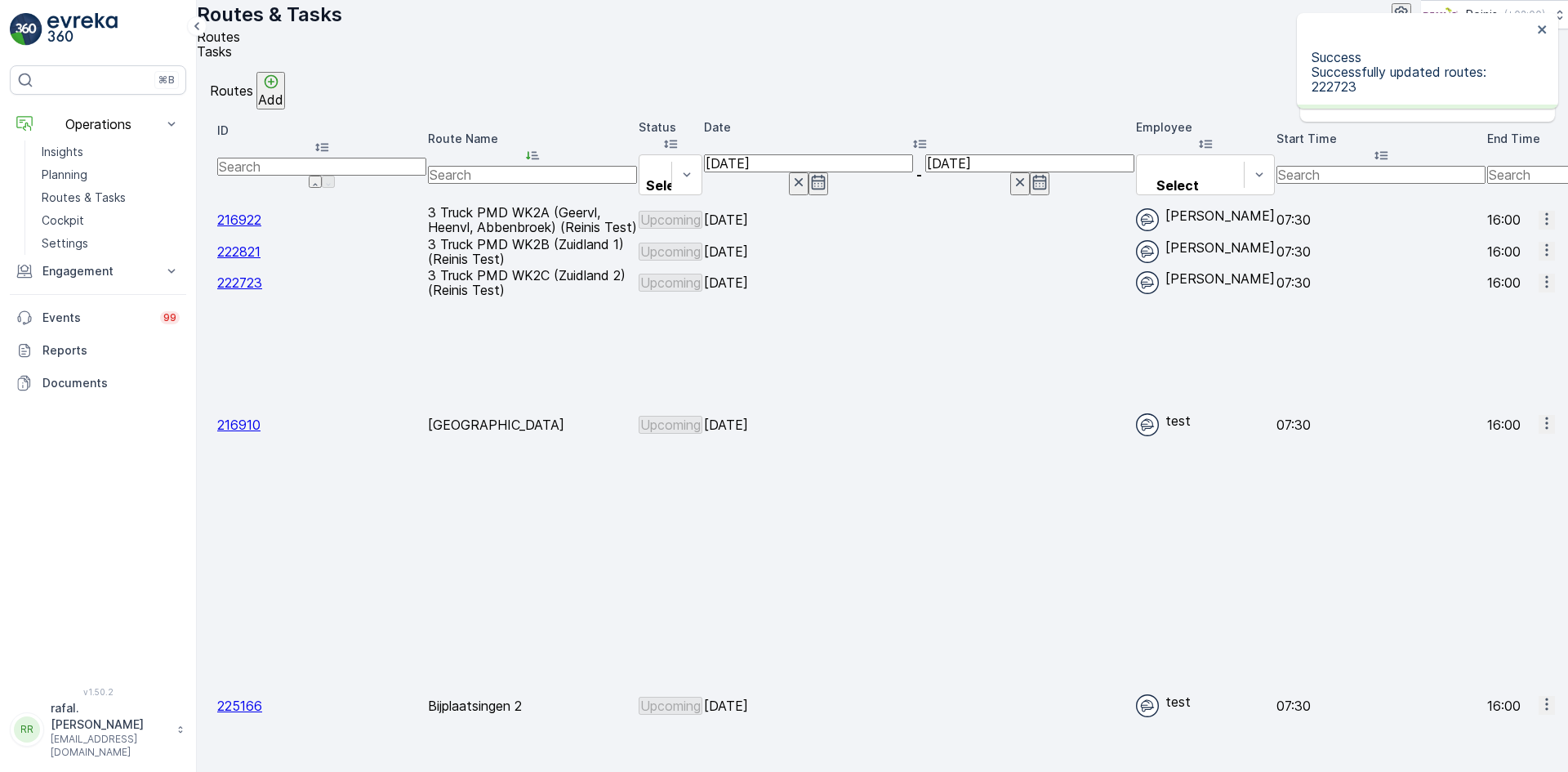
click at [1518, 669] on span "Change Assignee" at bounding box center [1505, 677] width 96 height 16
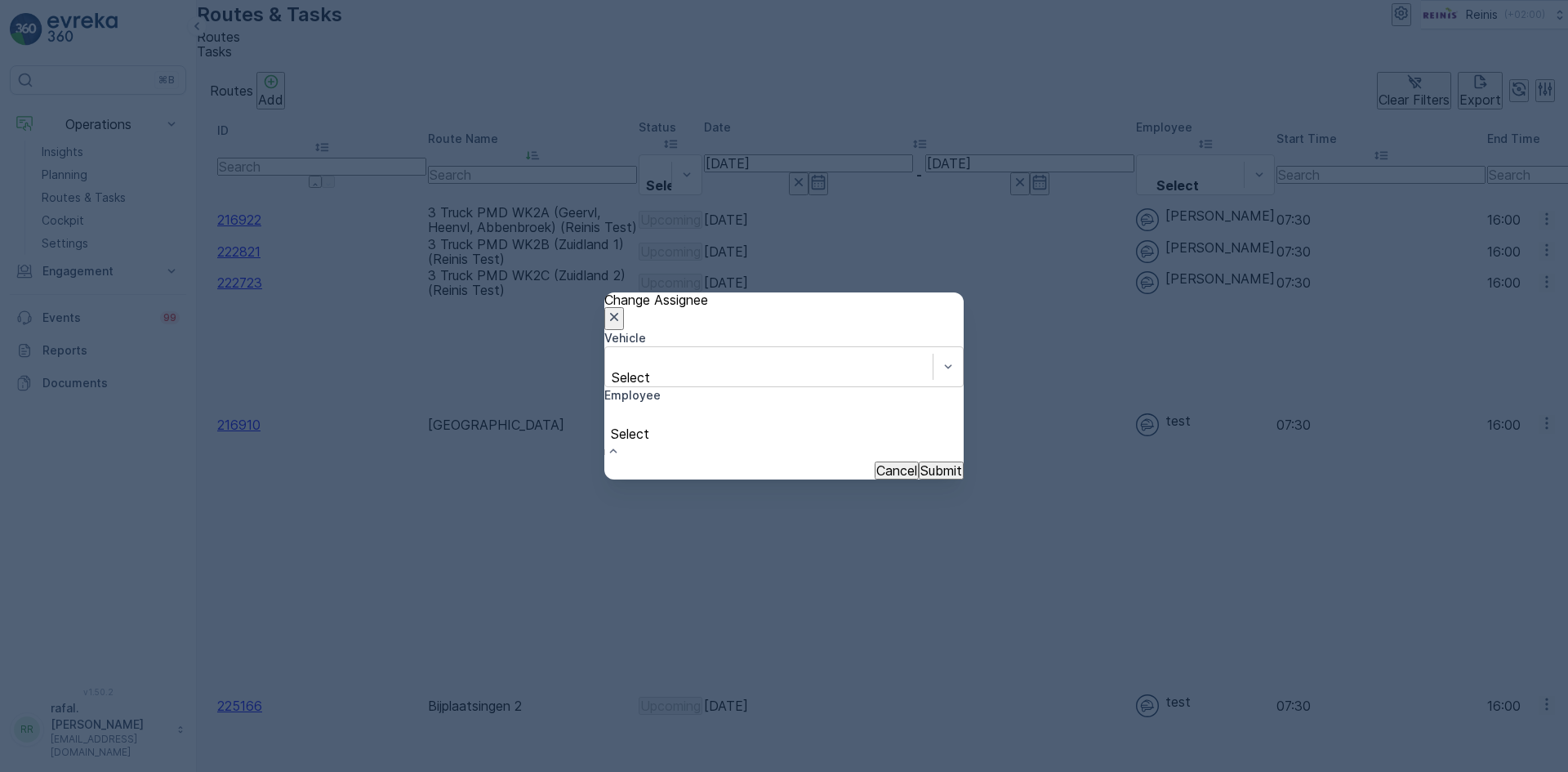
scroll to position [409, 0]
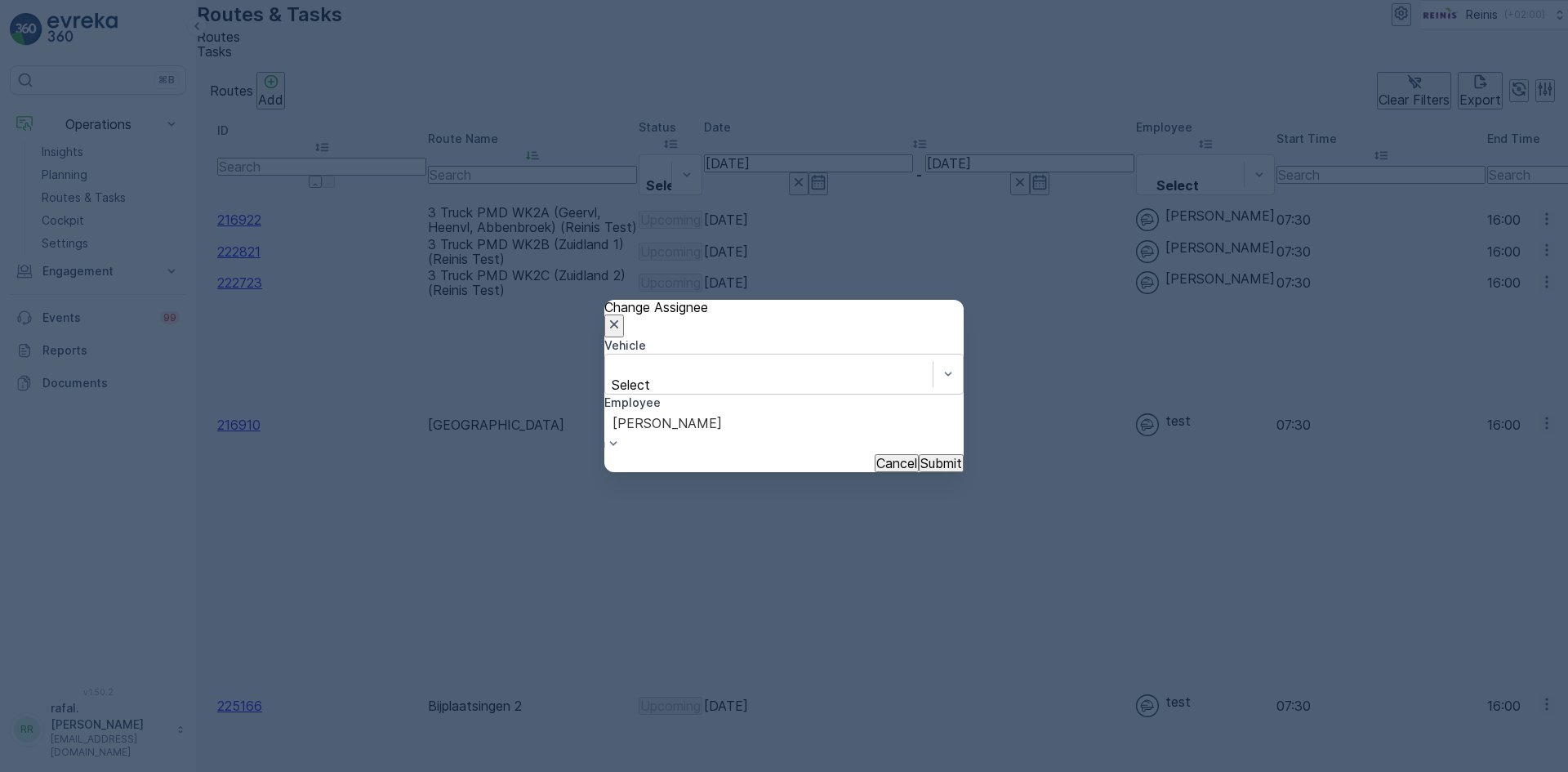
click at [920, 461] on p "Submit" at bounding box center [941, 463] width 42 height 15
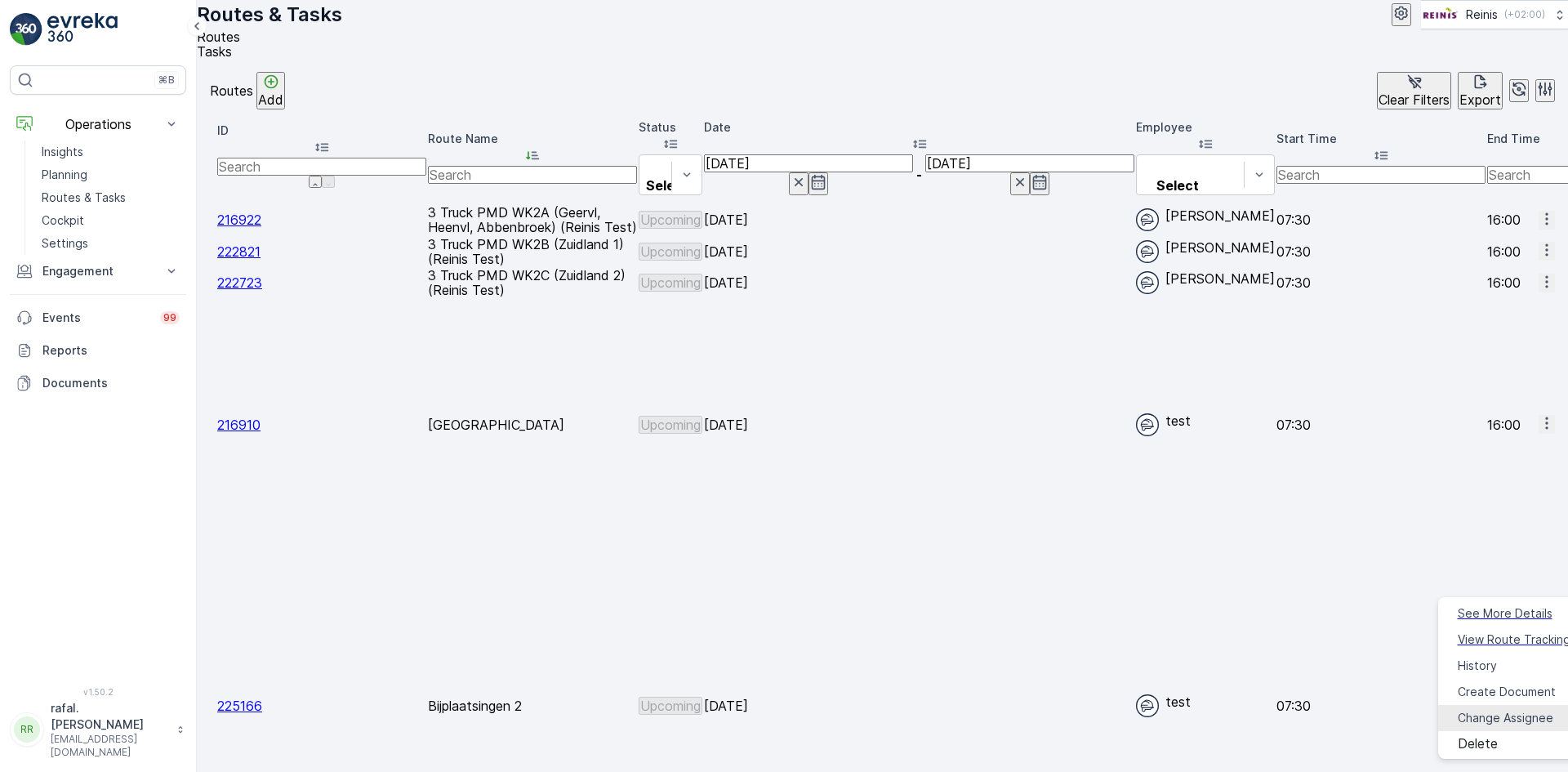
click at [1525, 710] on span "Change Assignee" at bounding box center [1505, 718] width 96 height 16
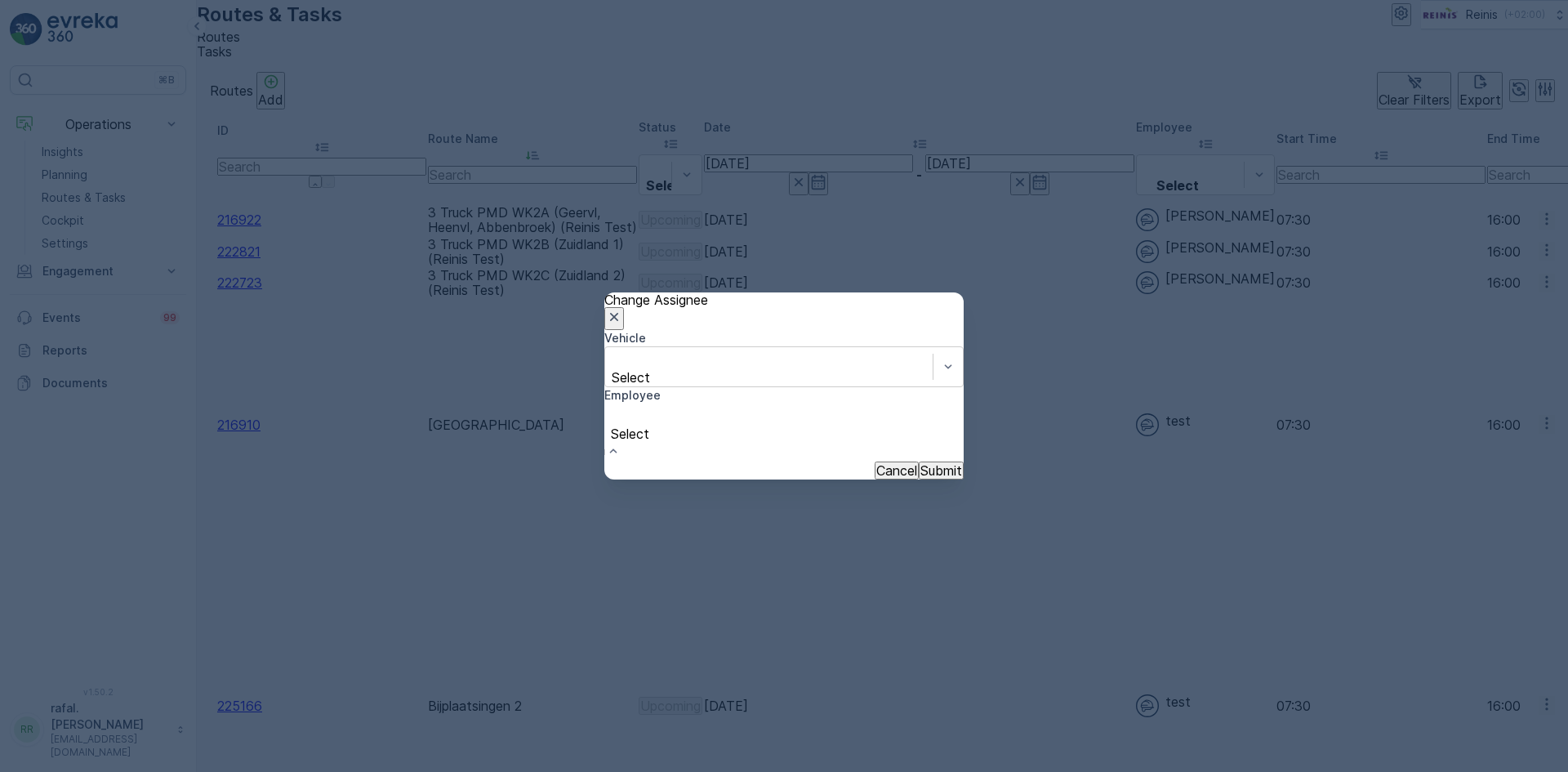
scroll to position [245, 0]
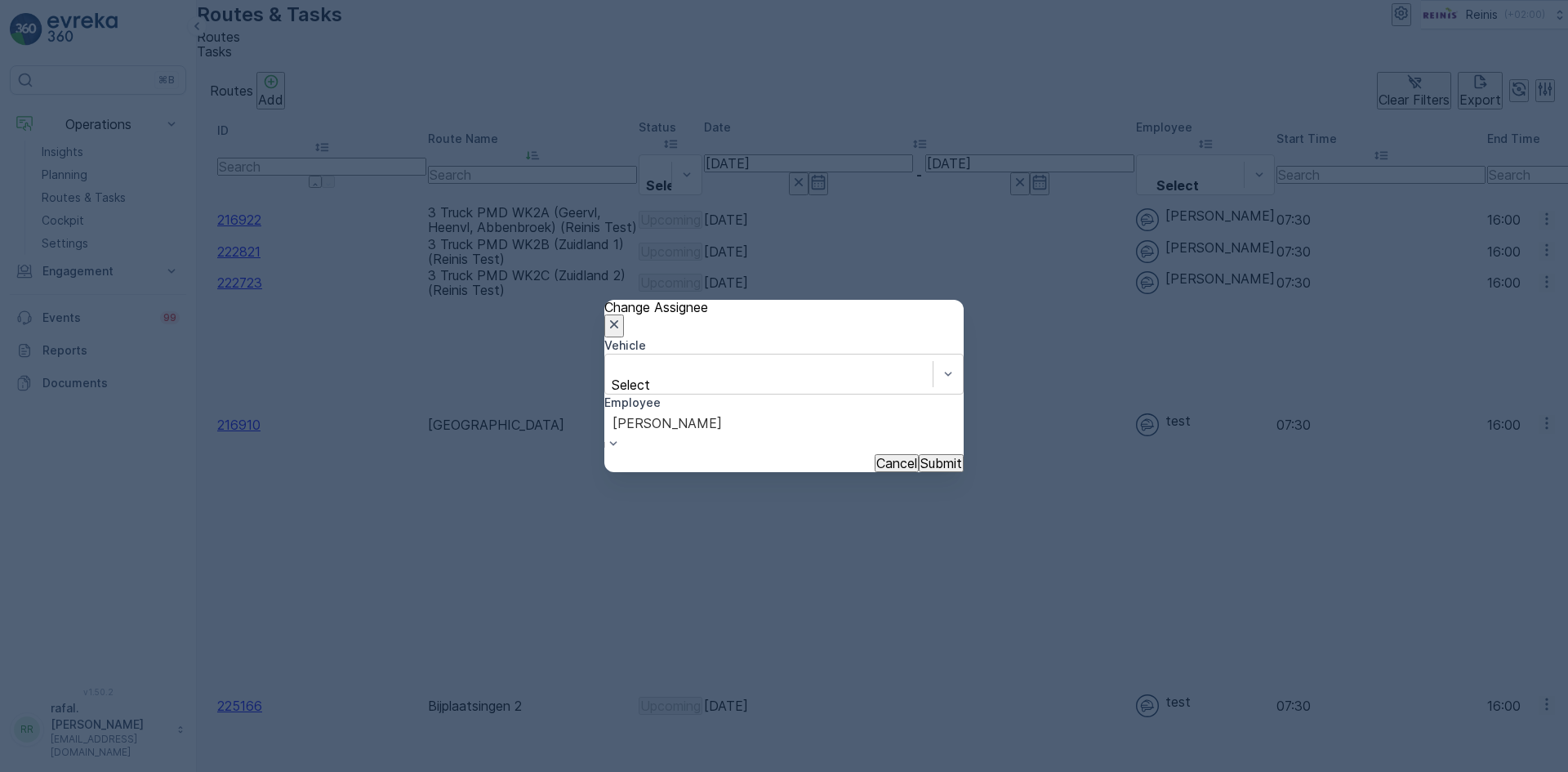
click at [903, 454] on div "Cancel Submit" at bounding box center [784, 463] width 359 height 18
click at [920, 456] on p "Submit" at bounding box center [941, 463] width 42 height 15
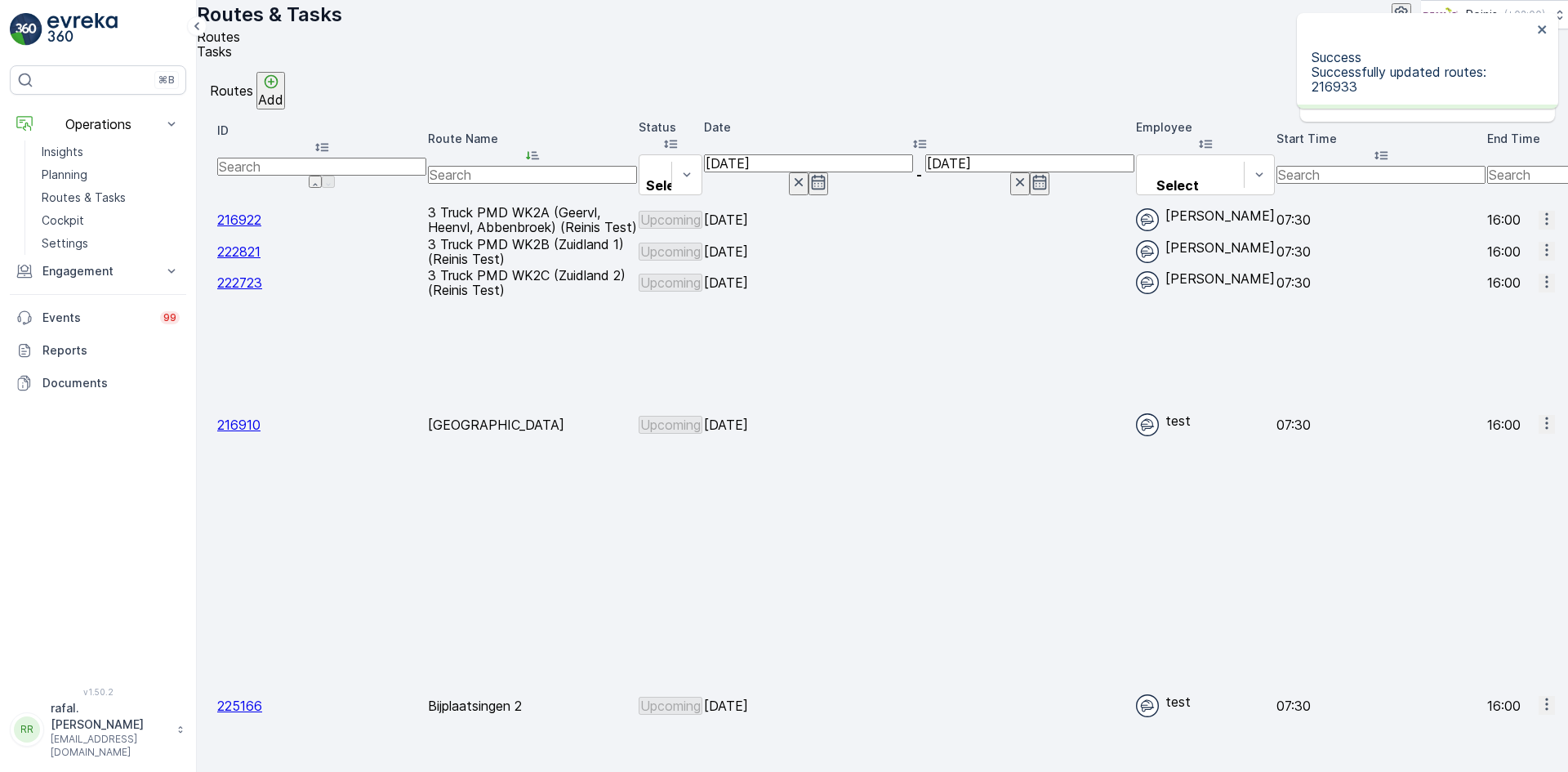
click at [1539, 415] on icon "button" at bounding box center [1547, 423] width 16 height 16
click at [1509, 472] on div "Change Assignee" at bounding box center [1505, 479] width 96 height 16
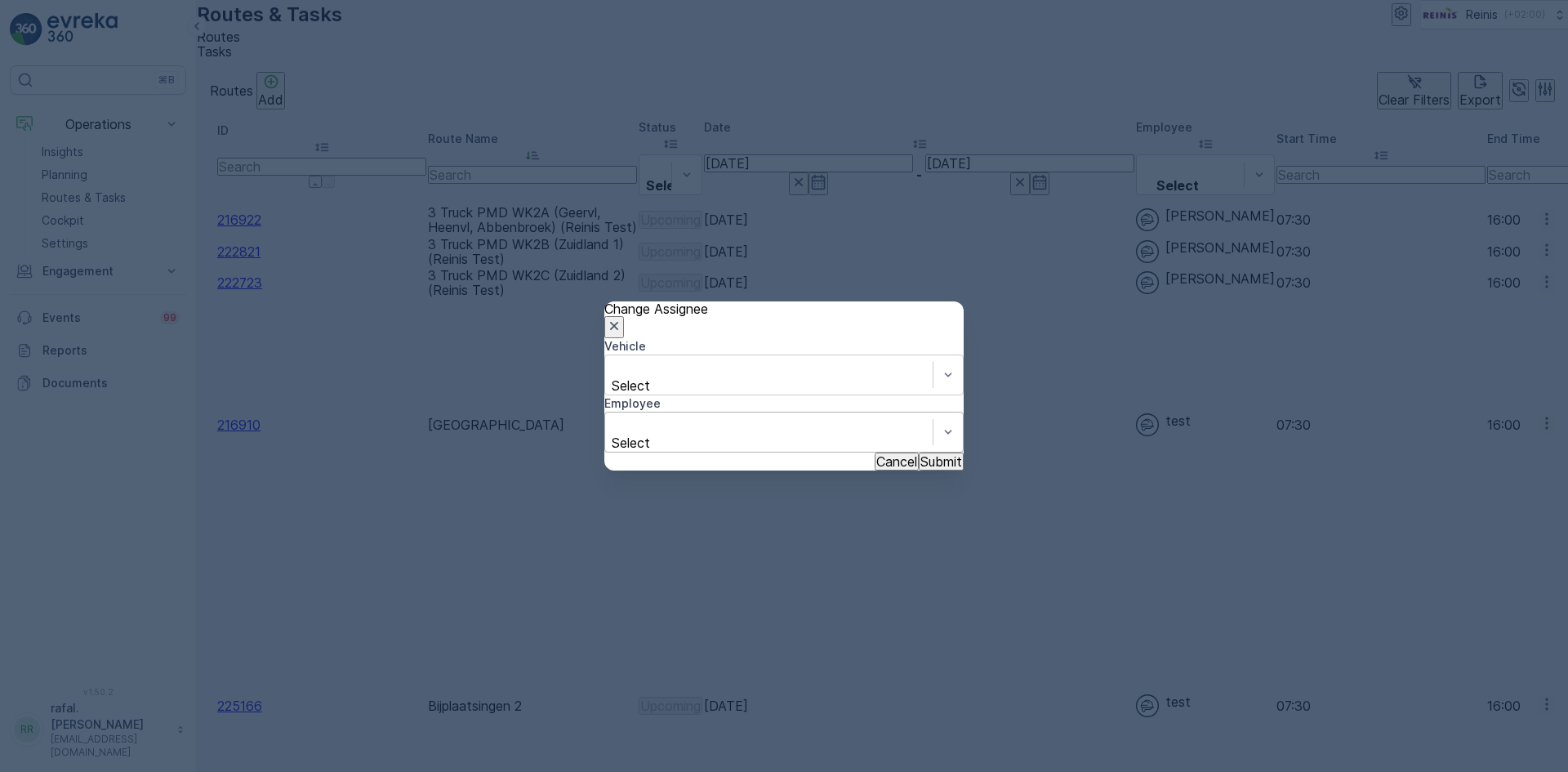
click at [622, 318] on icon "button" at bounding box center [614, 326] width 16 height 16
